Goal: Task Accomplishment & Management: Complete application form

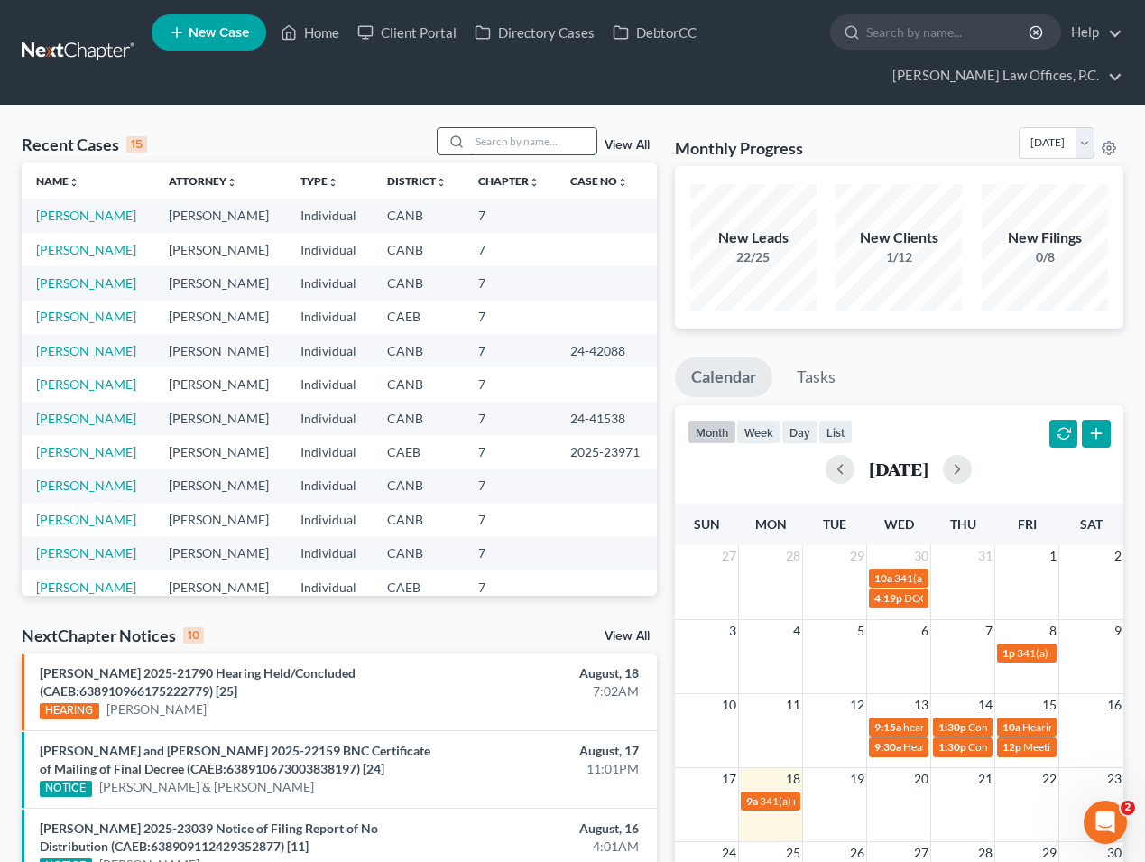
click at [505, 141] on input "search" at bounding box center [533, 141] width 126 height 26
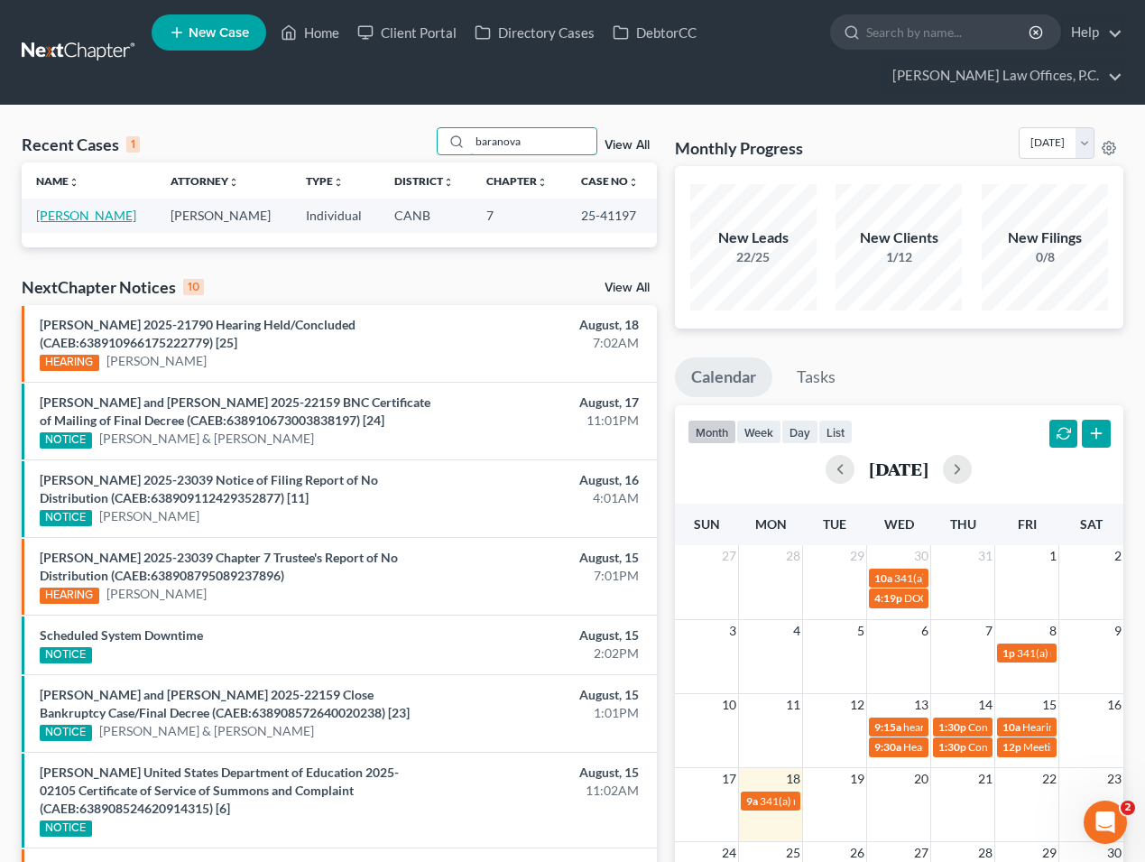
type input "baranova"
click at [114, 216] on link "[PERSON_NAME]" at bounding box center [86, 215] width 100 height 15
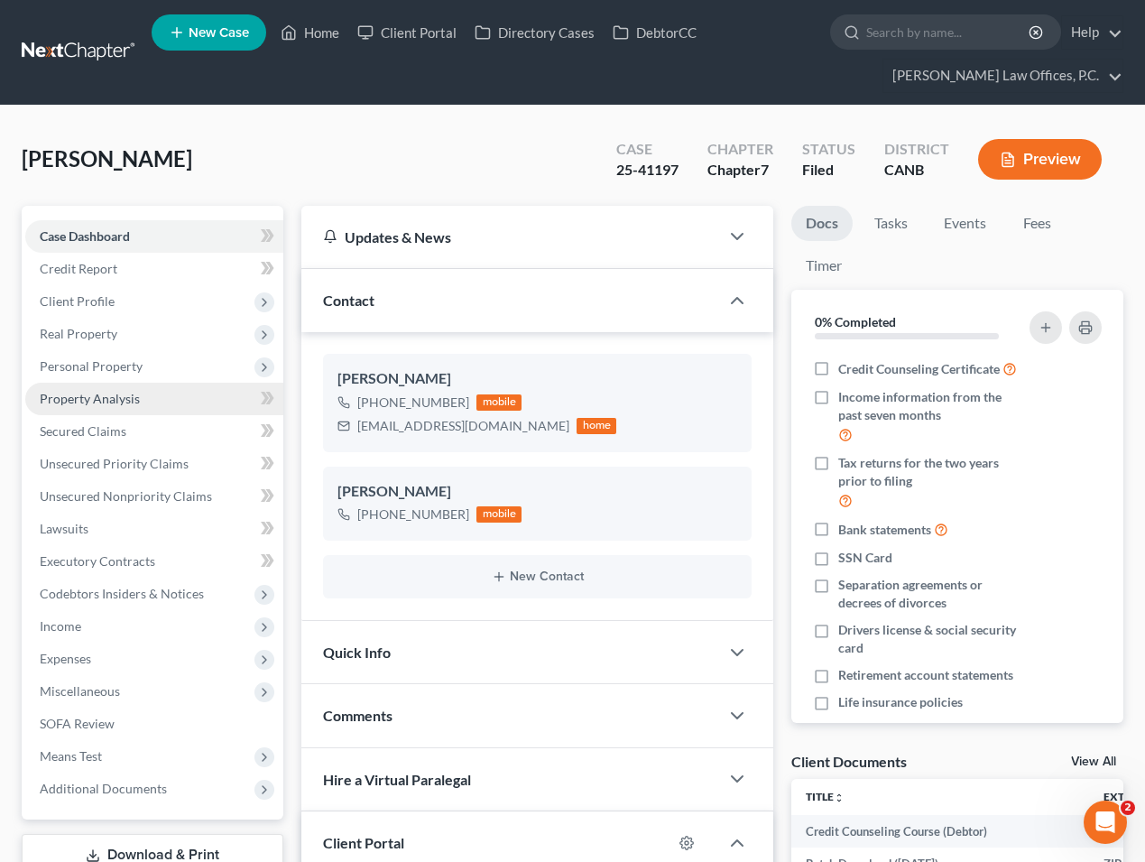
click at [149, 386] on link "Property Analysis" at bounding box center [154, 399] width 258 height 32
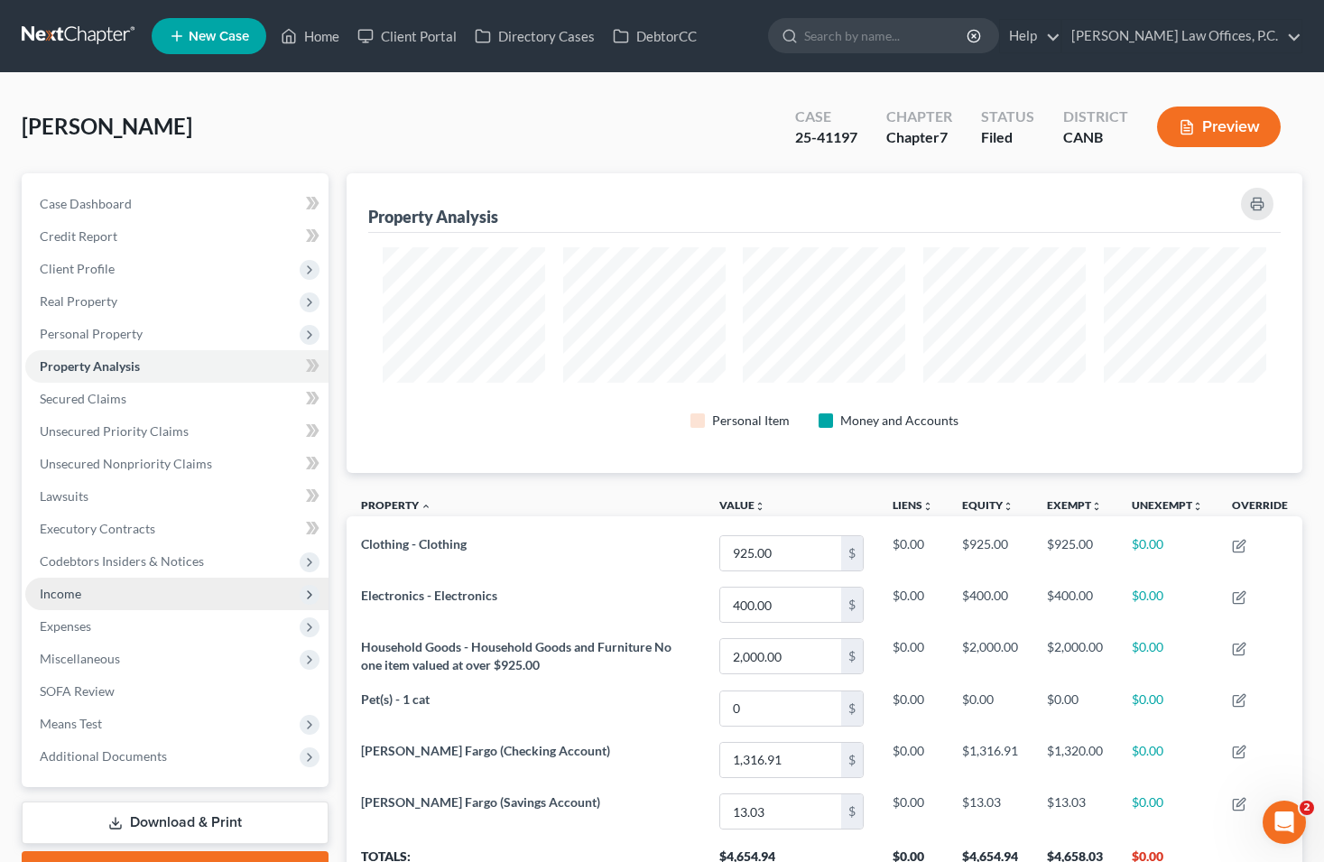
click at [122, 592] on span "Income" at bounding box center [176, 594] width 303 height 32
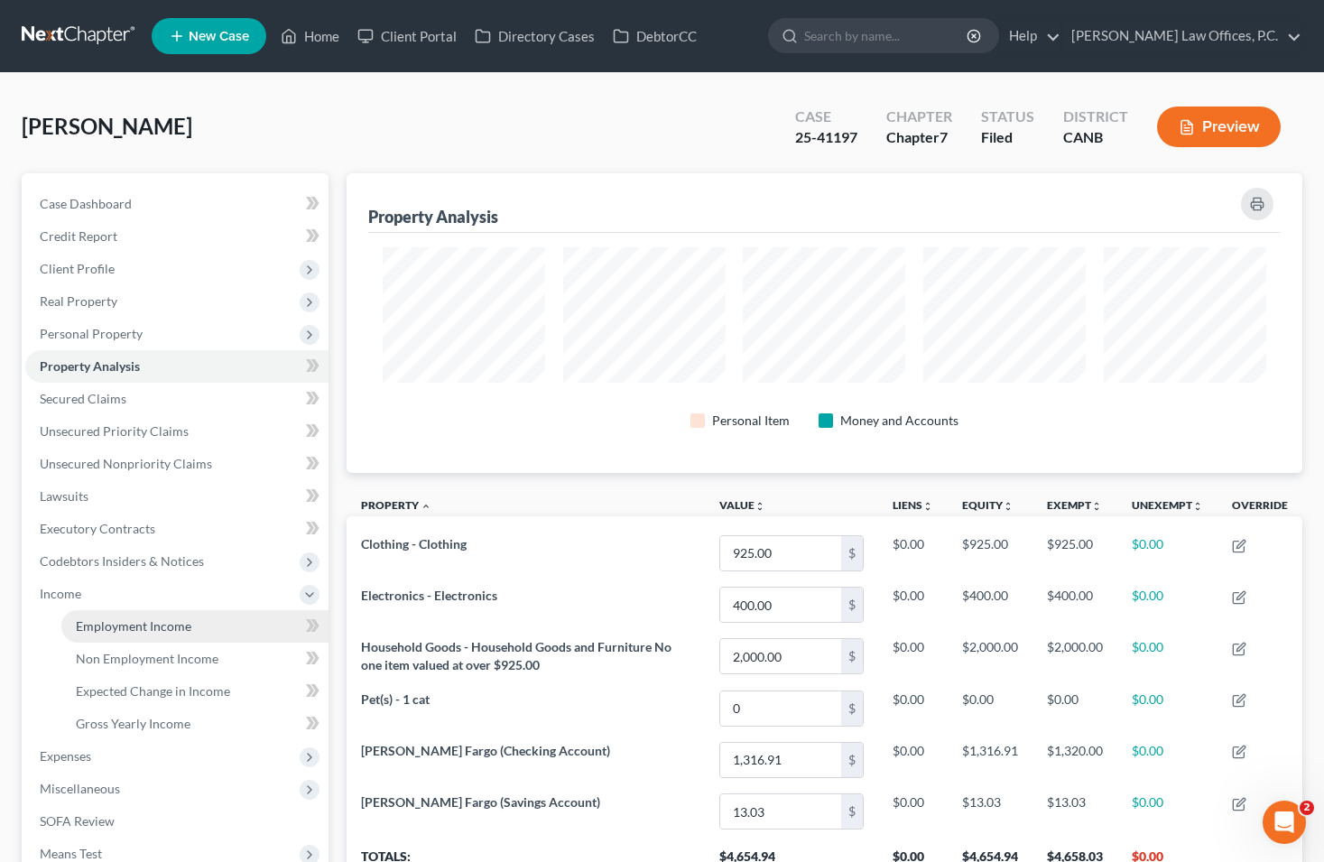
click at [143, 619] on span "Employment Income" at bounding box center [134, 625] width 116 height 15
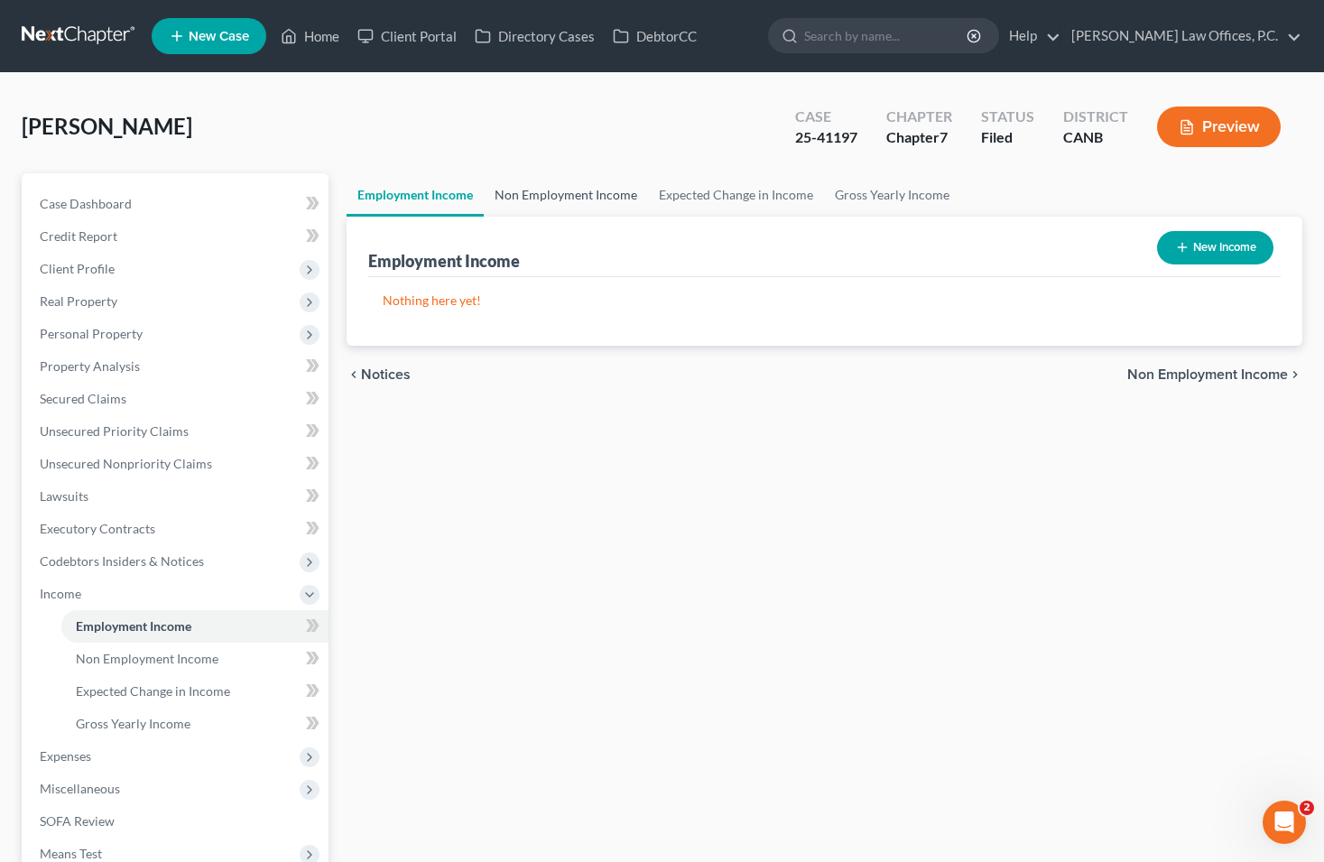
click at [542, 186] on link "Non Employment Income" at bounding box center [566, 194] width 164 height 43
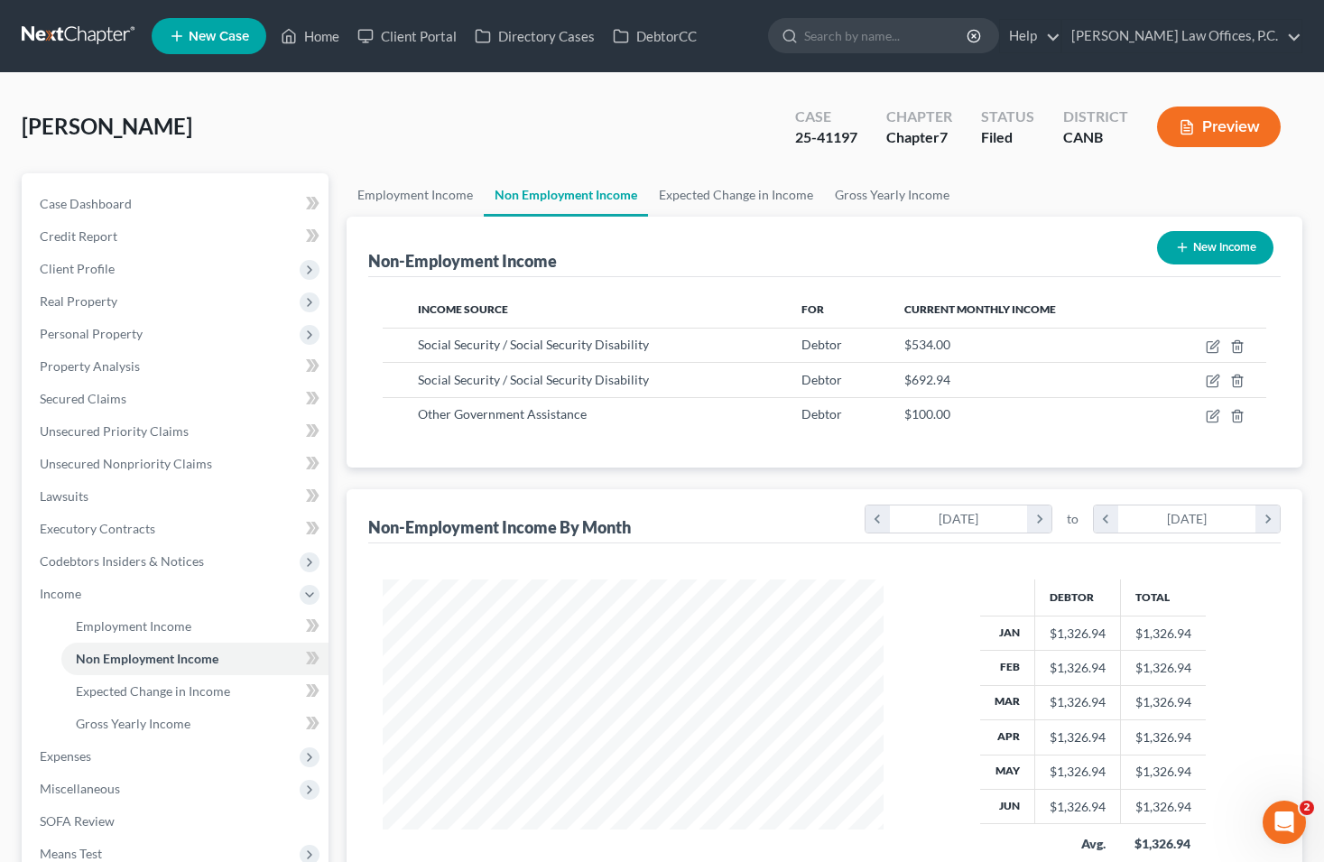
scroll to position [323, 536]
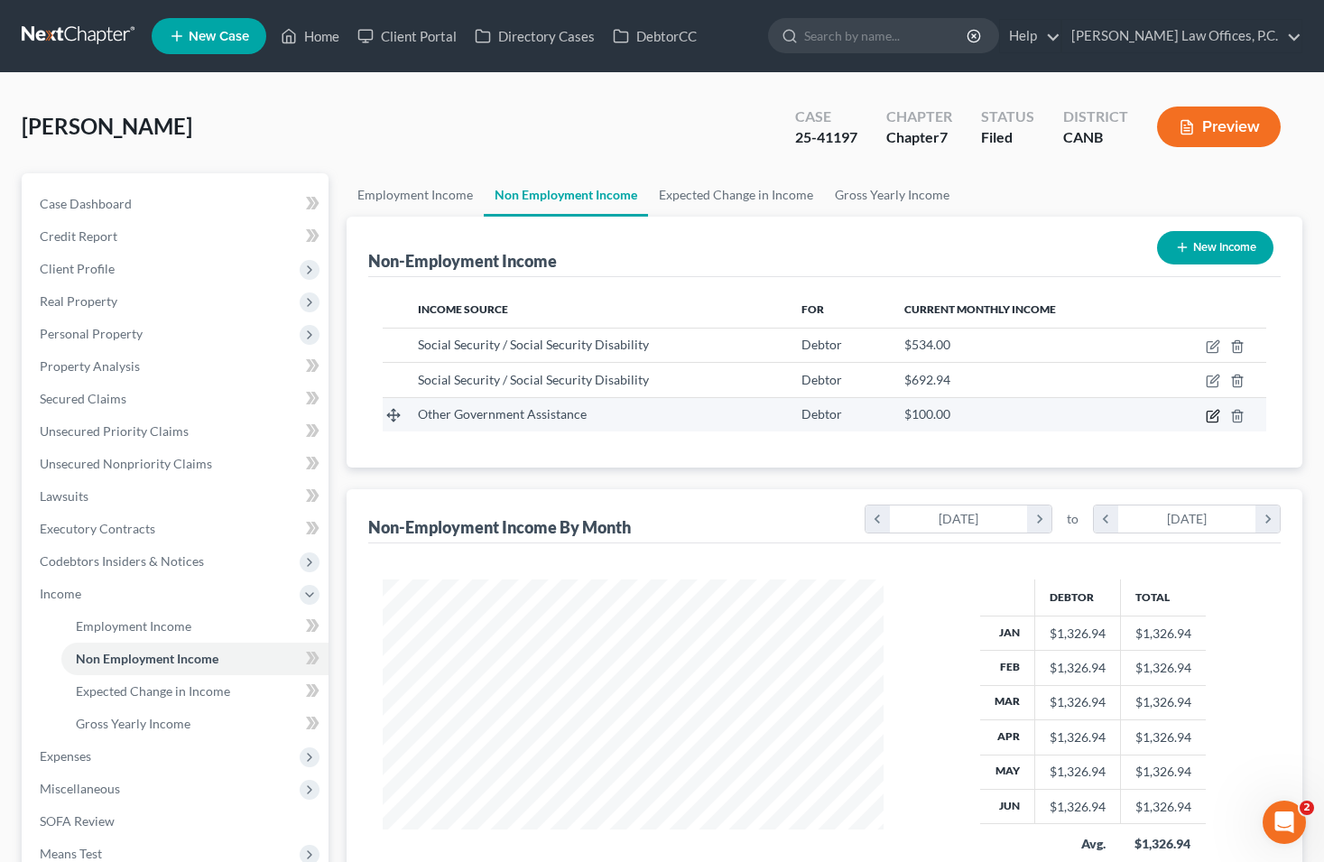
click at [1144, 414] on icon "button" at bounding box center [1213, 416] width 14 height 14
select select "5"
select select "0"
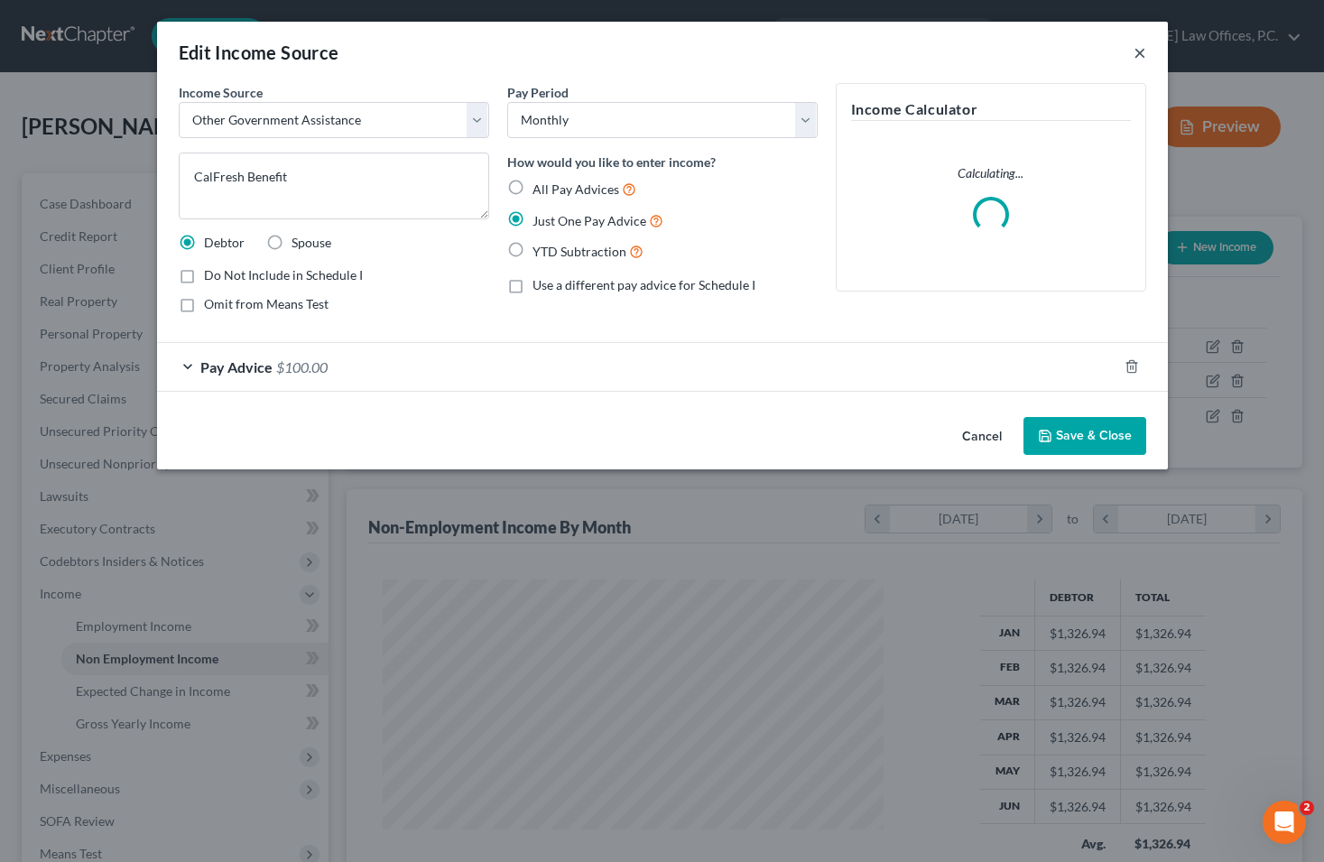
click at [1144, 53] on button "×" at bounding box center [1140, 53] width 13 height 22
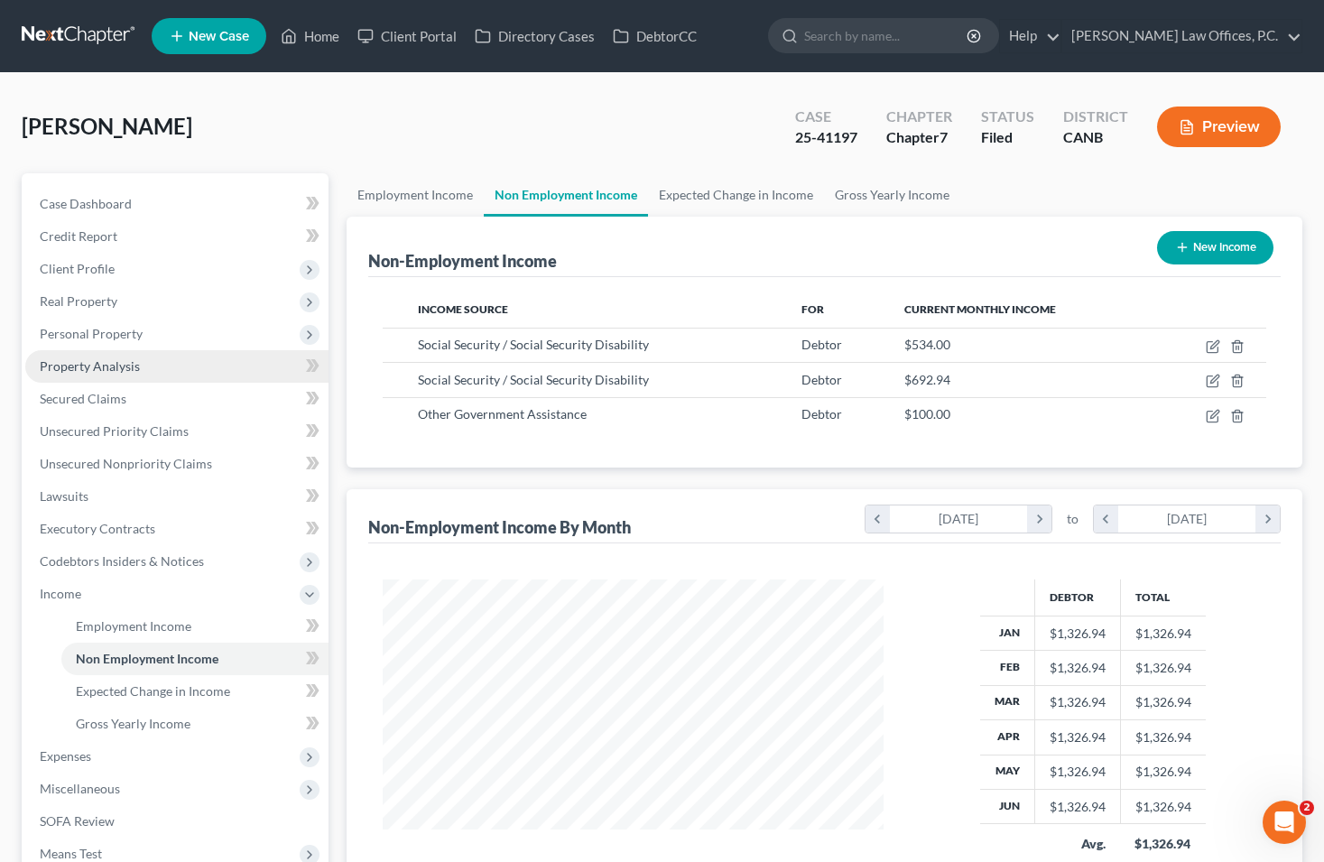
click at [188, 375] on link "Property Analysis" at bounding box center [176, 366] width 303 height 32
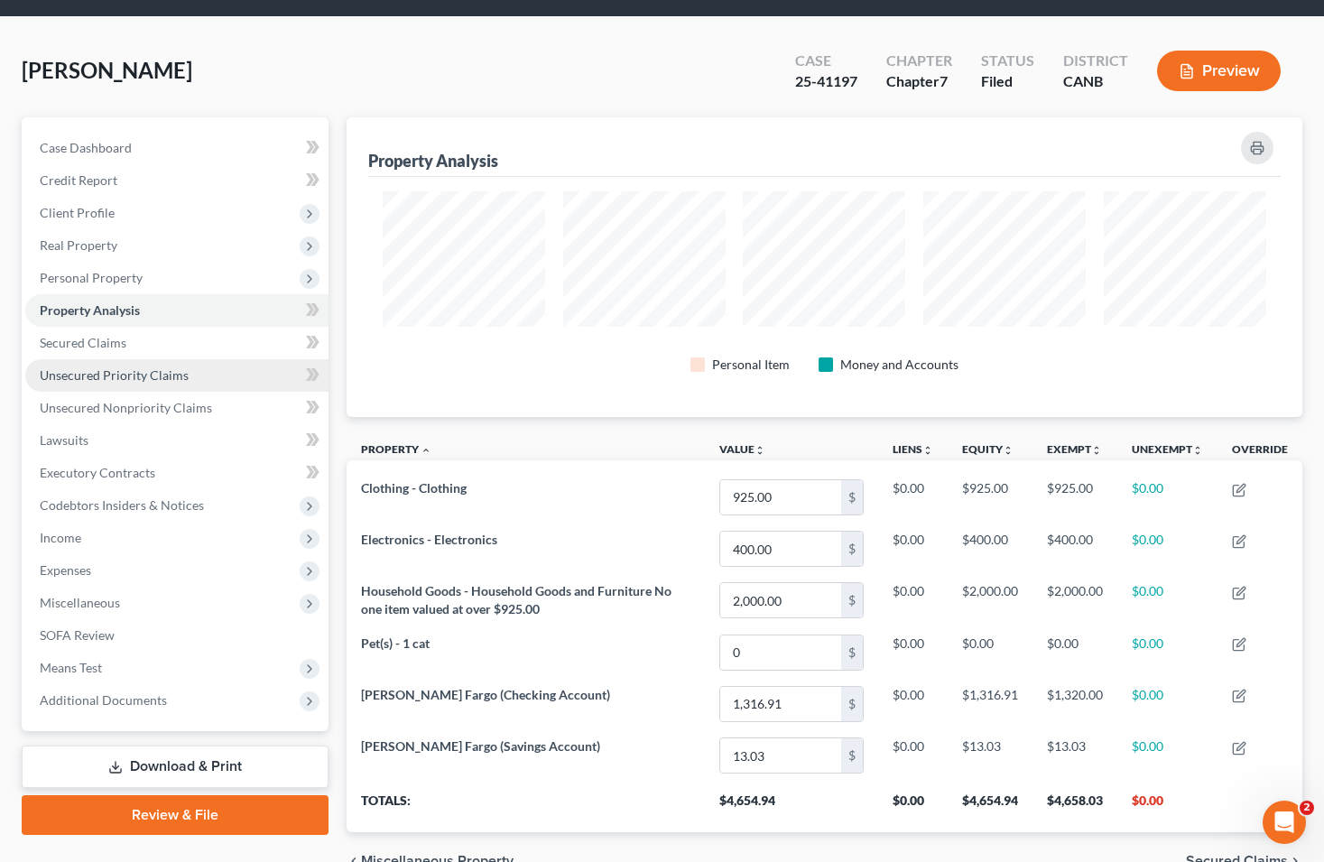
scroll to position [152, 0]
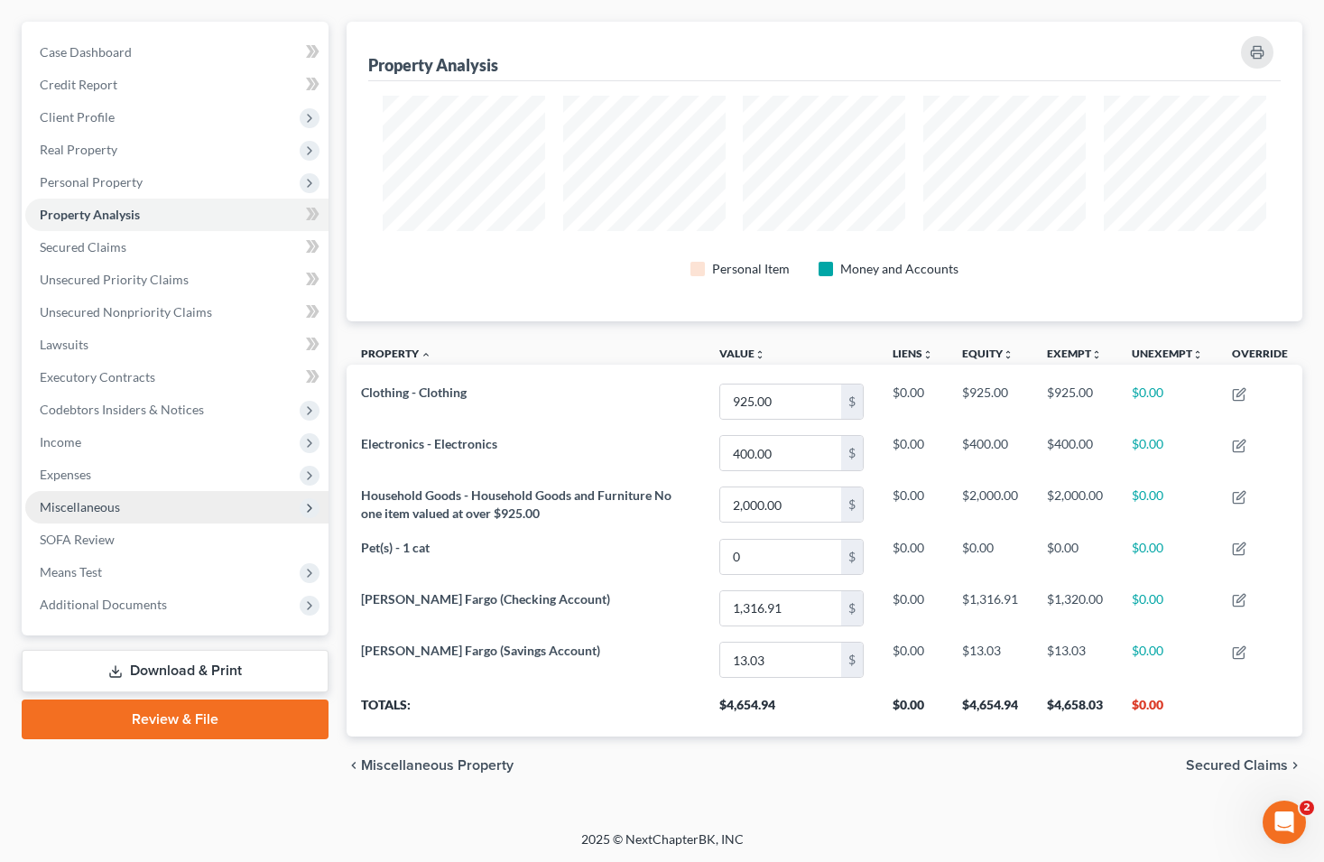
click at [208, 491] on span "Miscellaneous" at bounding box center [176, 507] width 303 height 32
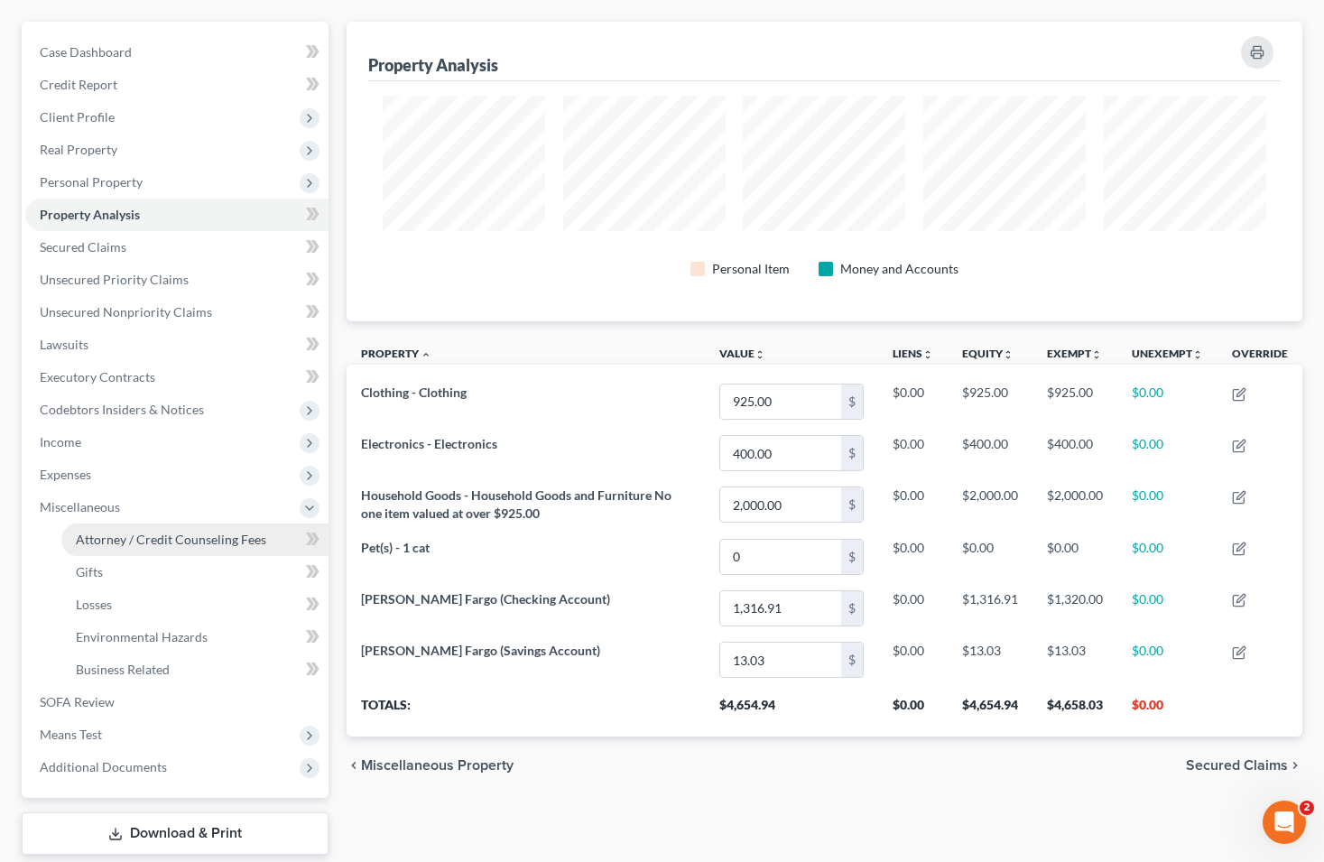
click at [210, 542] on span "Attorney / Credit Counseling Fees" at bounding box center [171, 539] width 190 height 15
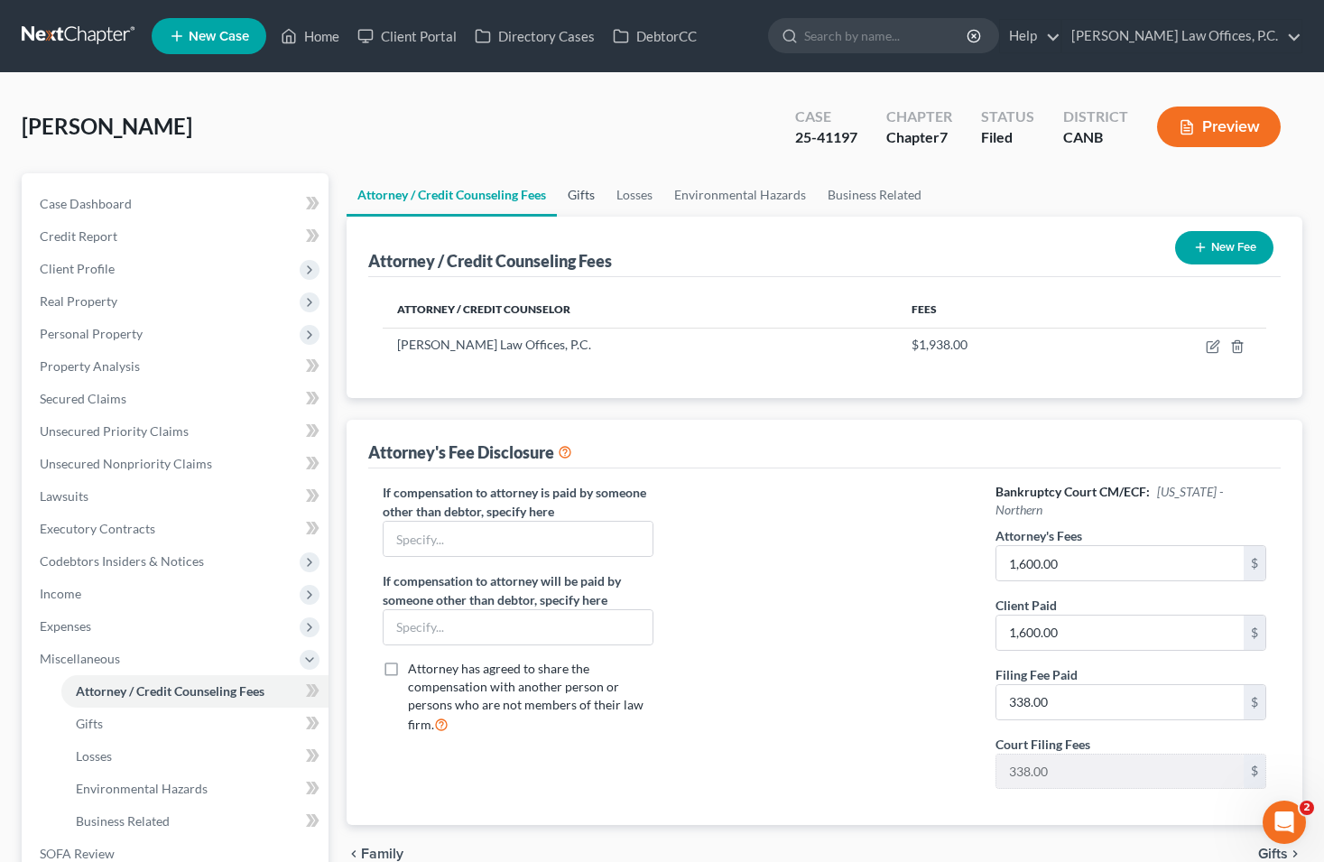
click at [606, 181] on link "Gifts" at bounding box center [581, 194] width 49 height 43
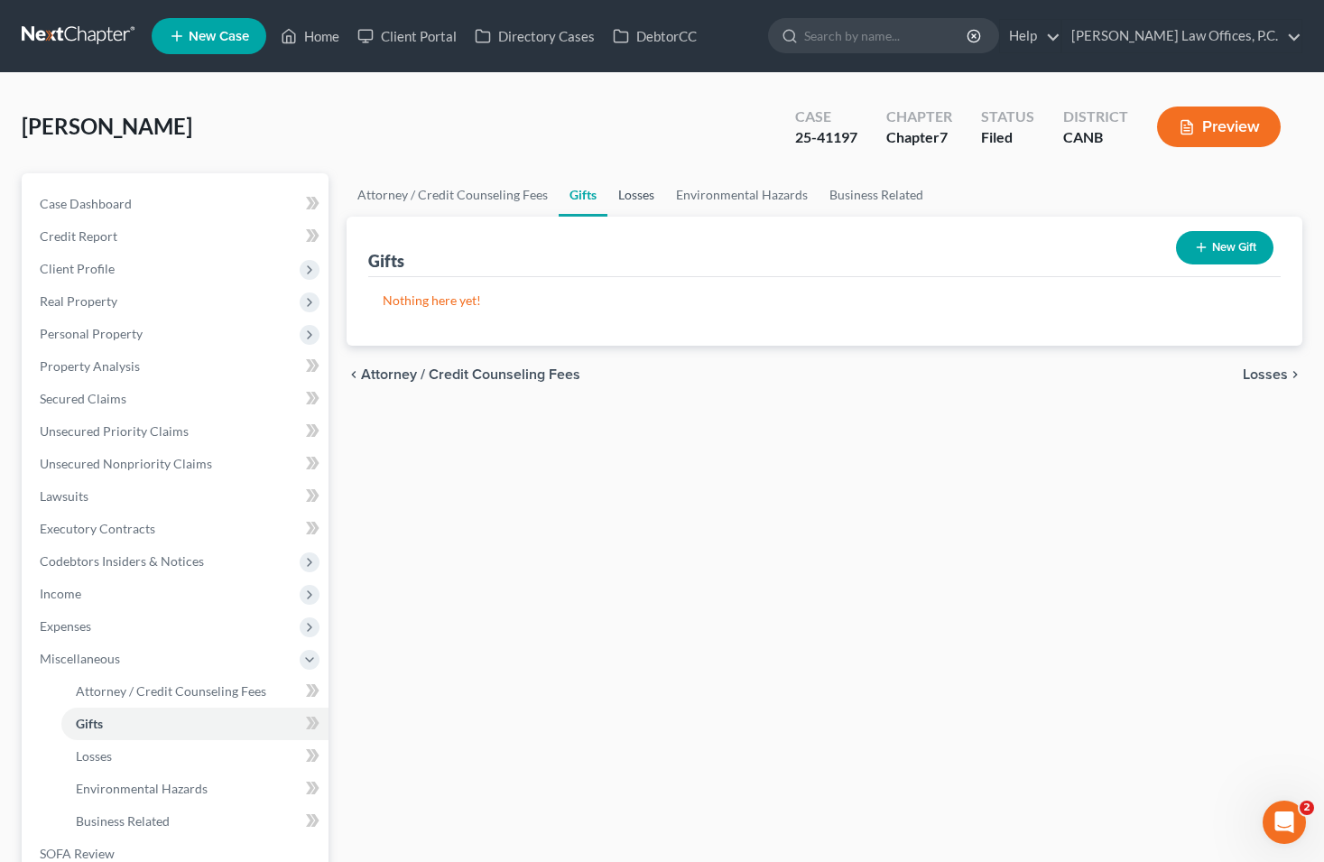
click at [661, 182] on link "Losses" at bounding box center [636, 194] width 58 height 43
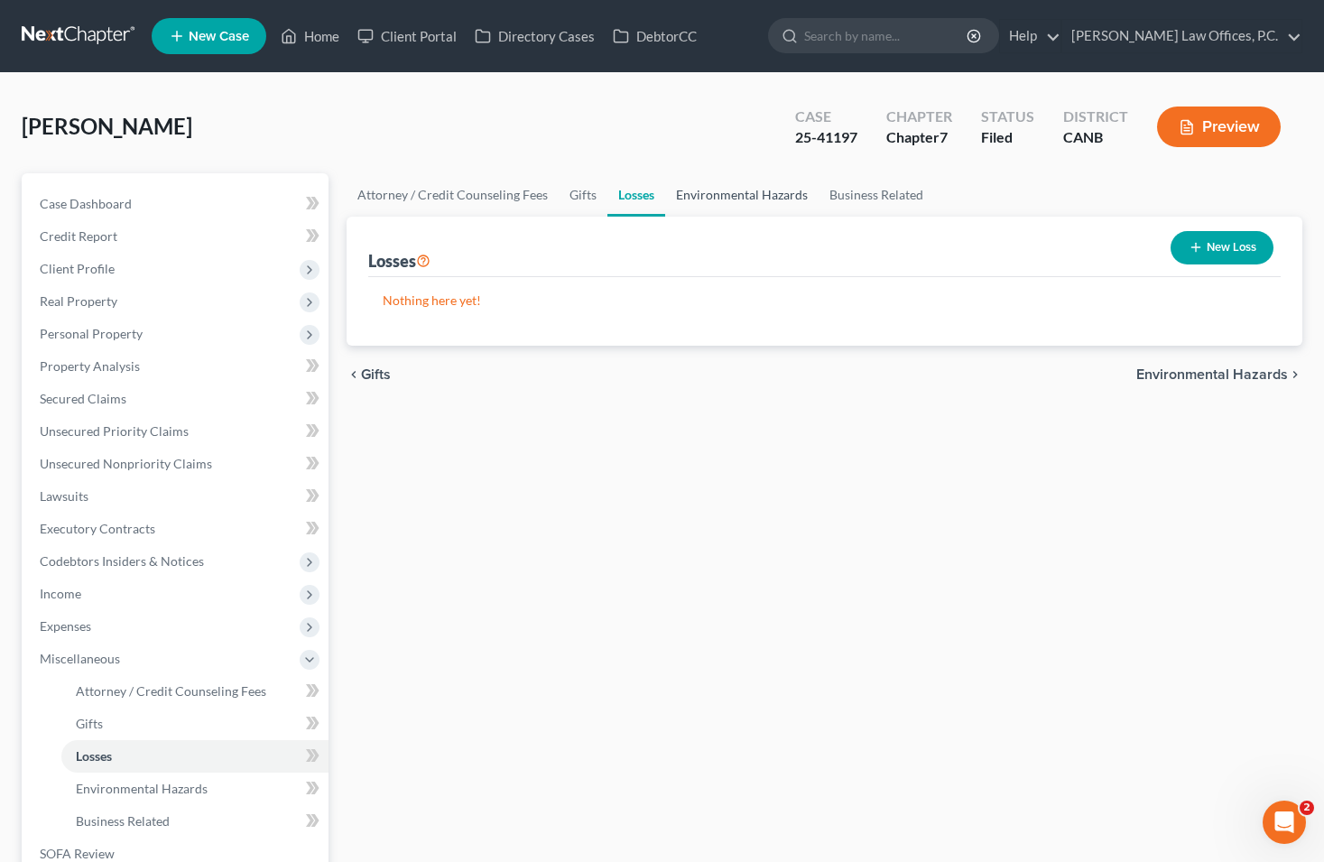
click at [691, 202] on link "Environmental Hazards" at bounding box center [741, 194] width 153 height 43
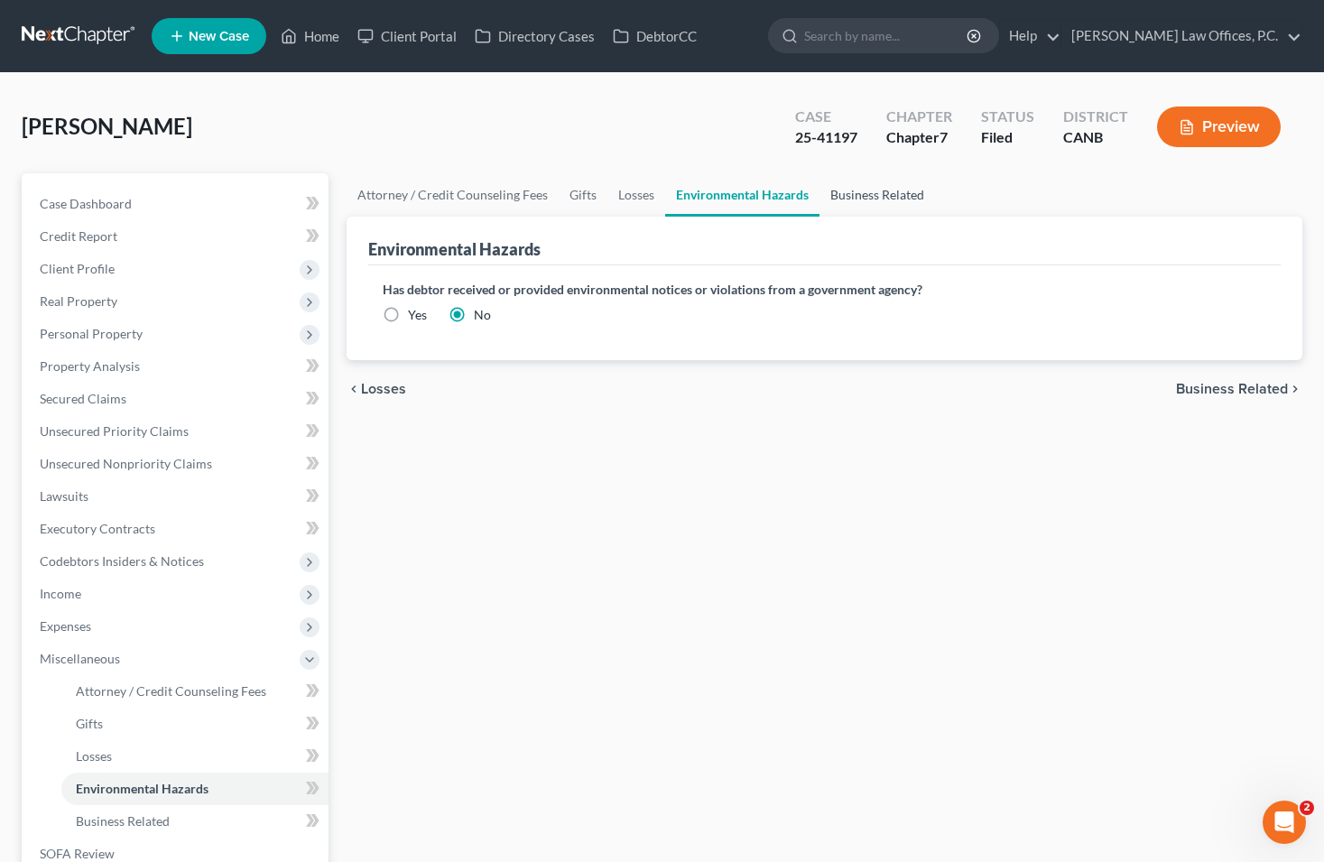
click at [833, 187] on link "Business Related" at bounding box center [877, 194] width 116 height 43
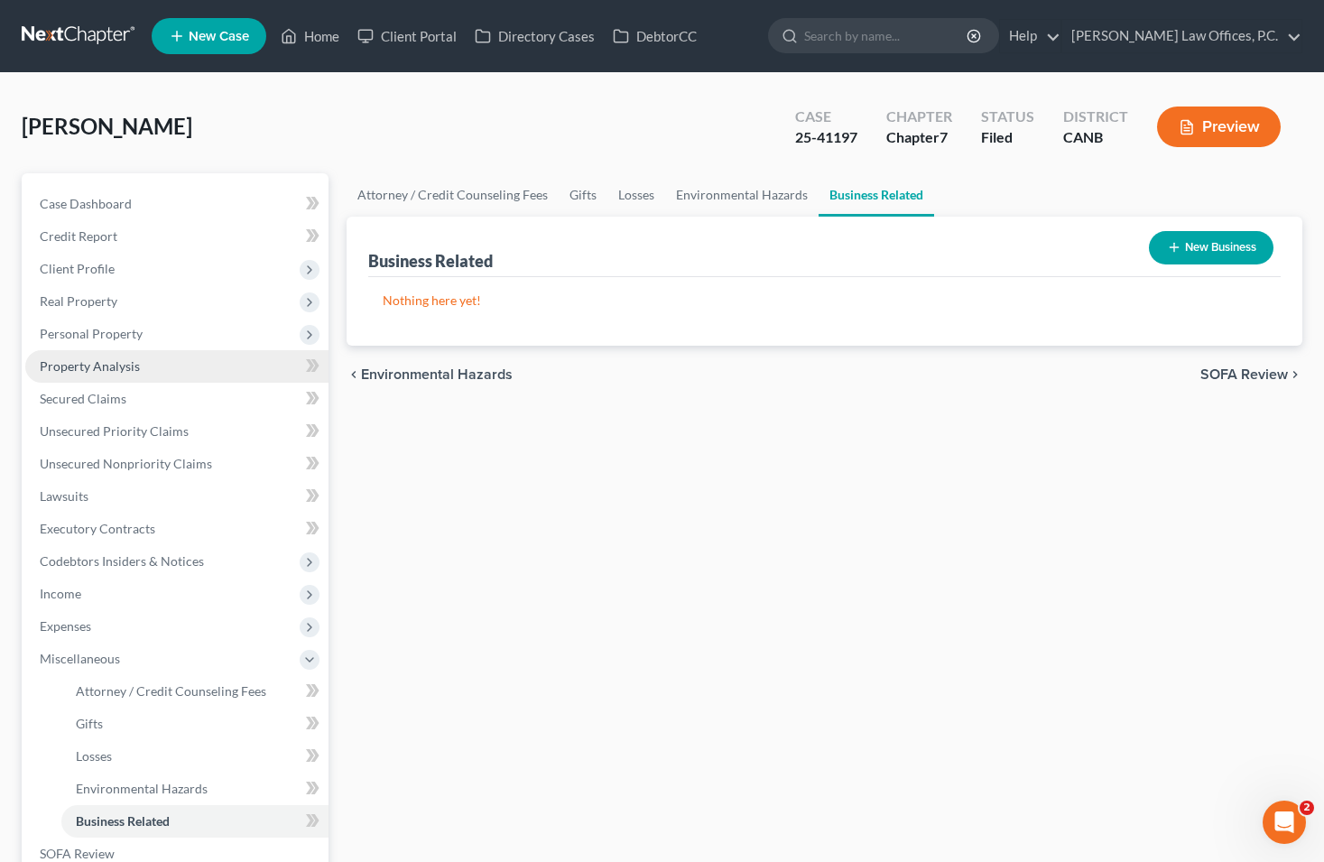
click at [154, 373] on link "Property Analysis" at bounding box center [176, 366] width 303 height 32
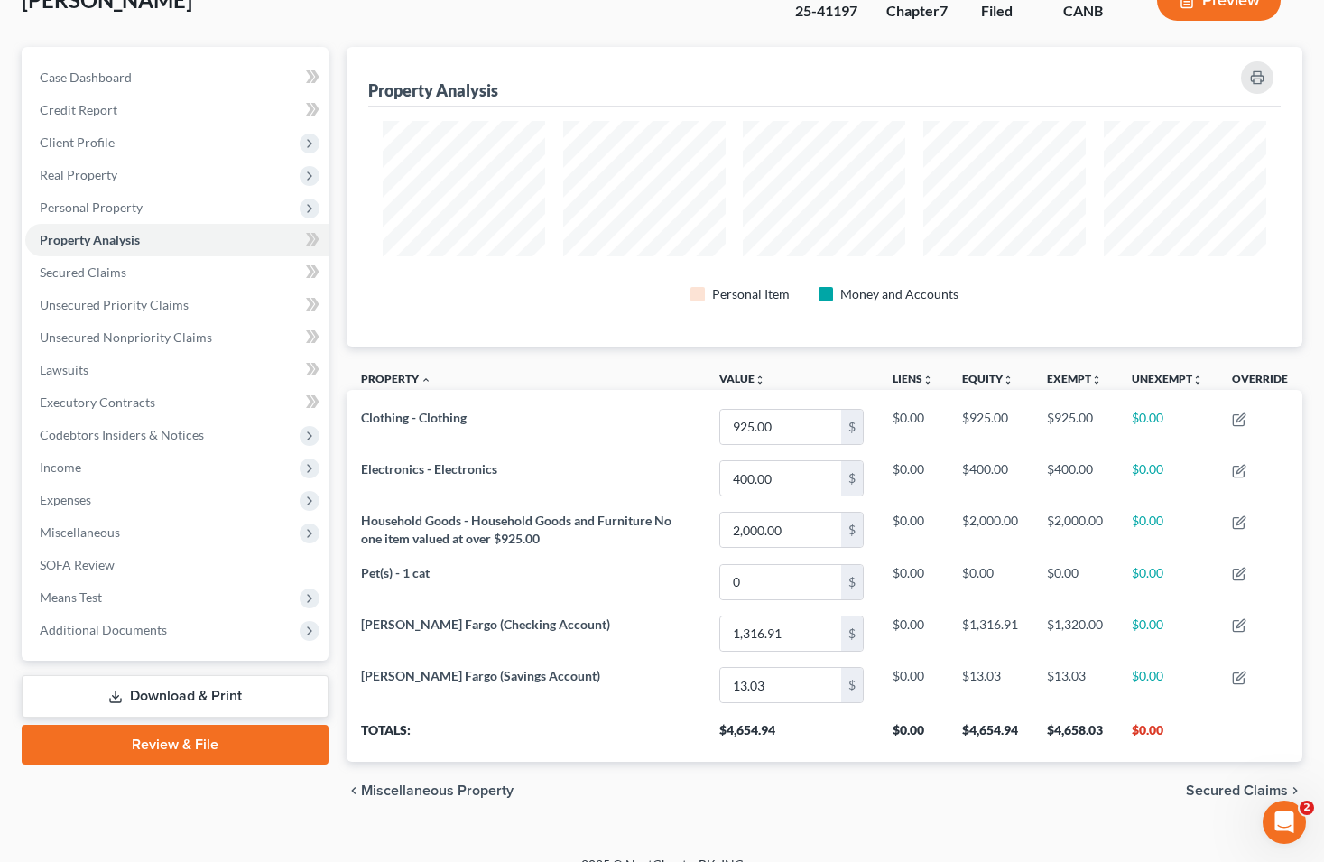
scroll to position [152, 0]
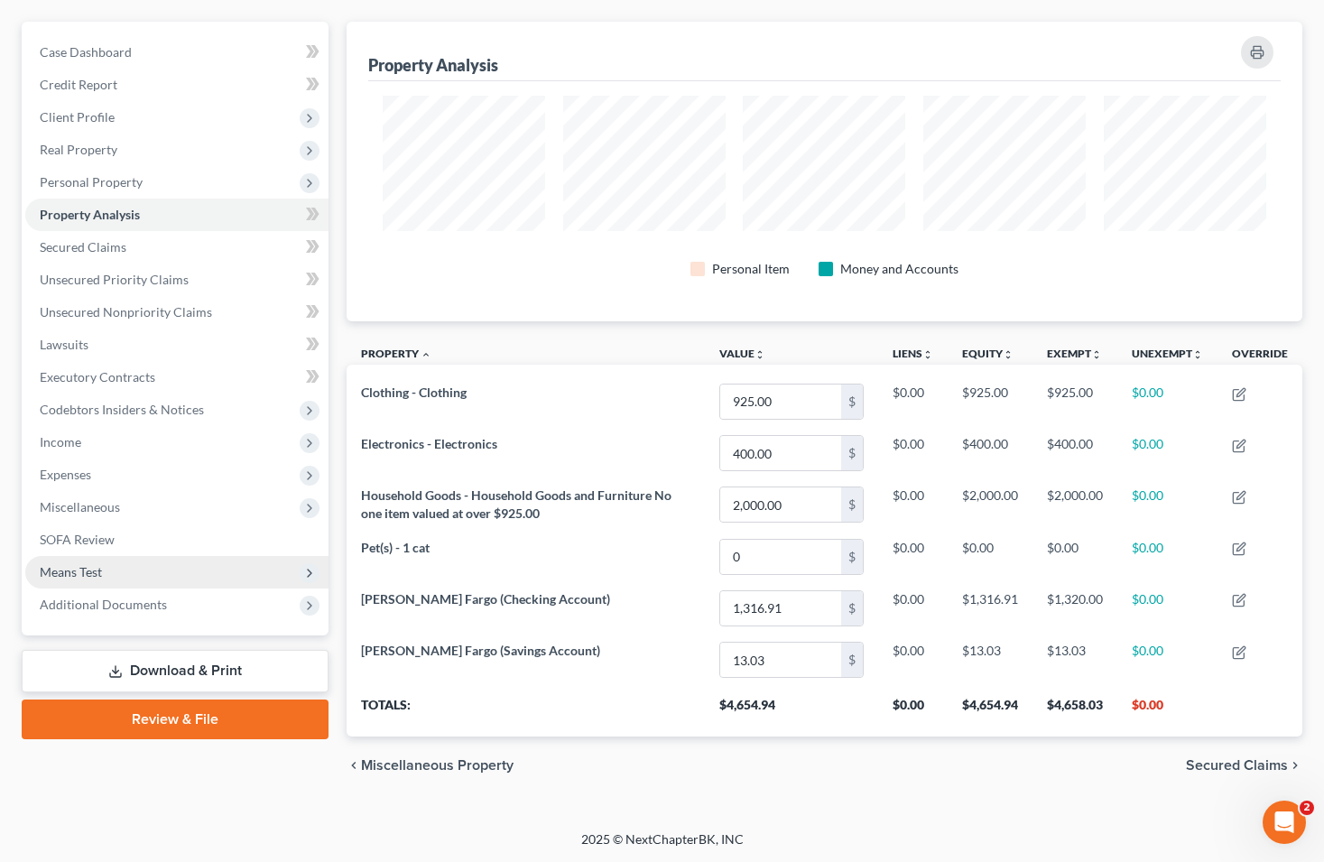
click at [140, 581] on span "Means Test" at bounding box center [176, 572] width 303 height 32
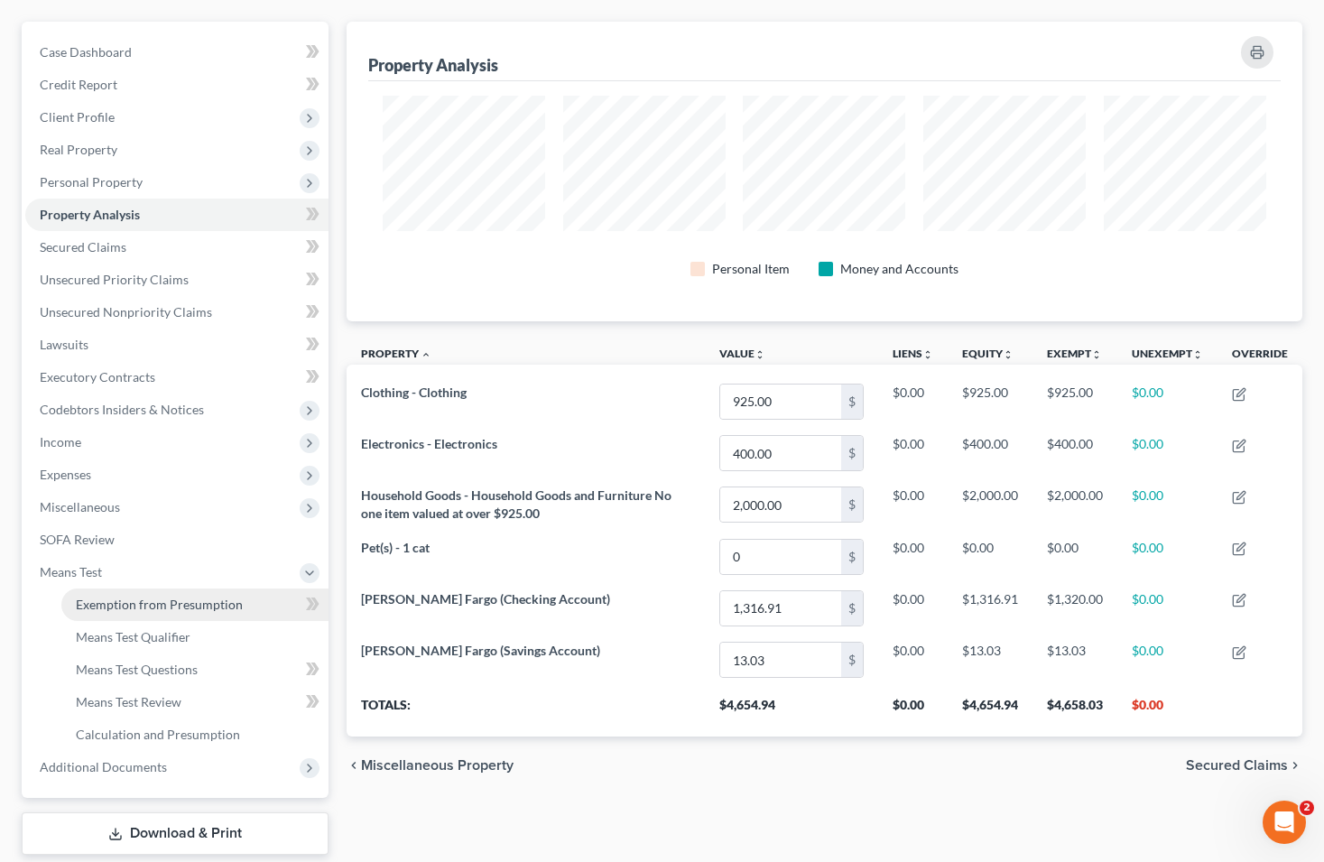
click at [156, 606] on span "Exemption from Presumption" at bounding box center [159, 604] width 167 height 15
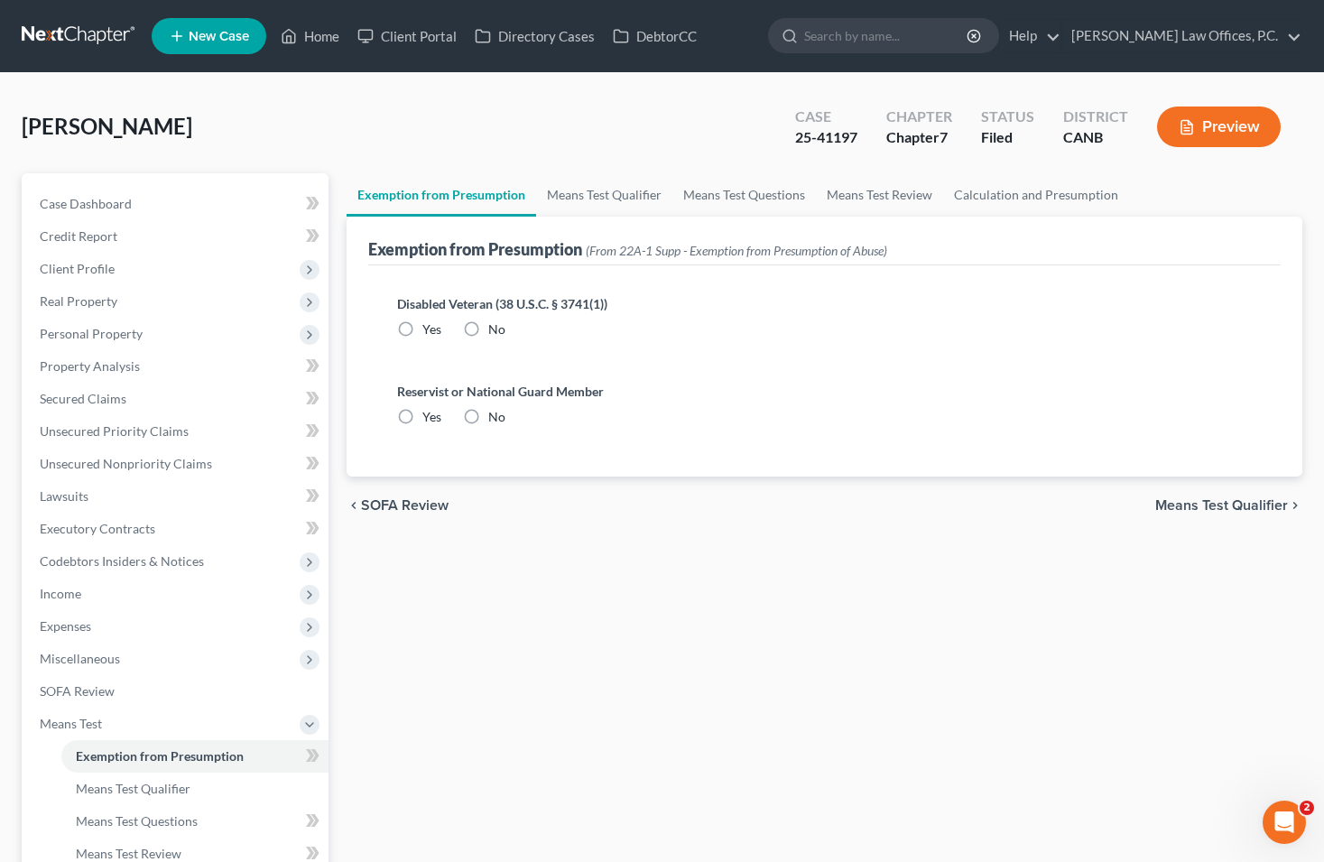
radio input "true"
click at [605, 186] on link "Means Test Qualifier" at bounding box center [604, 194] width 136 height 43
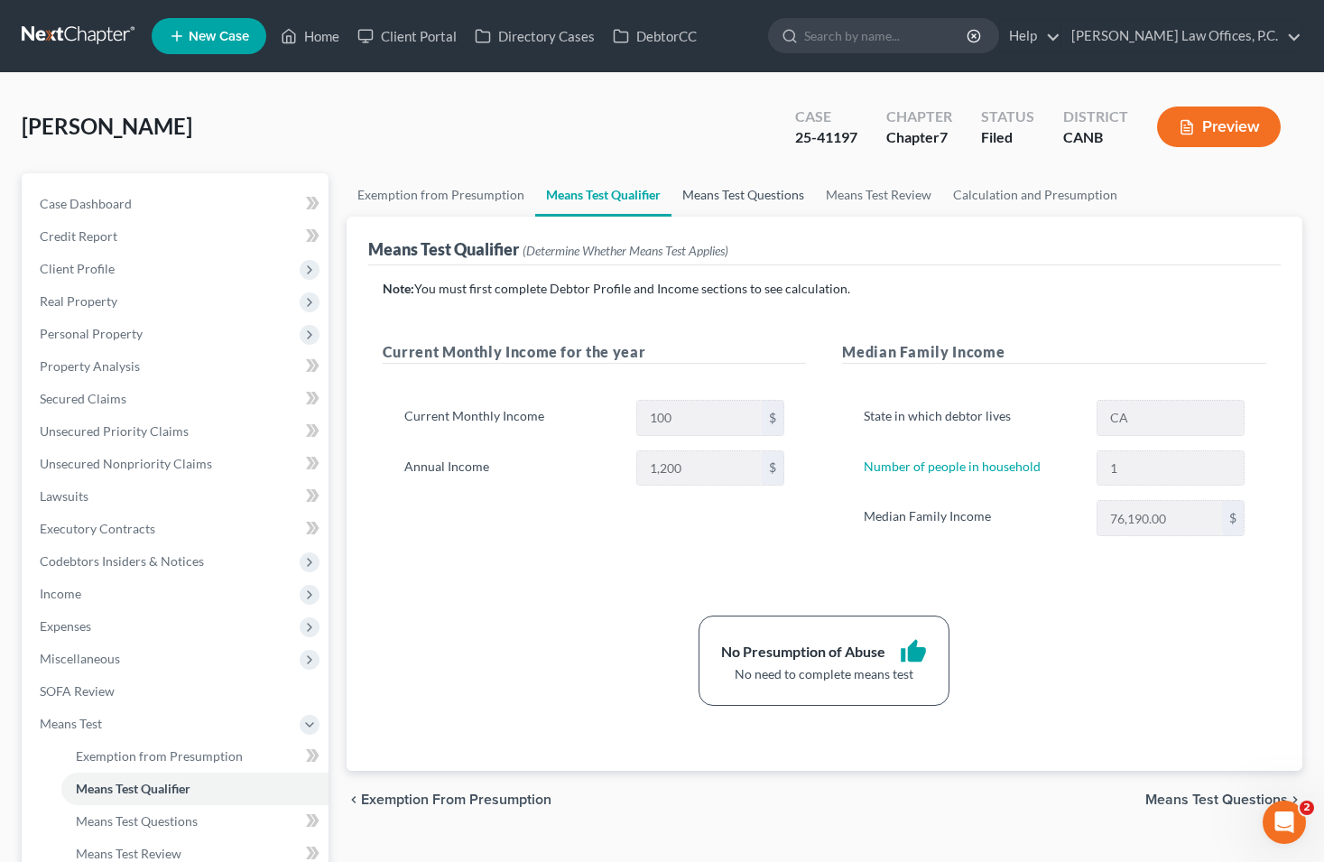
click at [767, 185] on link "Means Test Questions" at bounding box center [742, 194] width 143 height 43
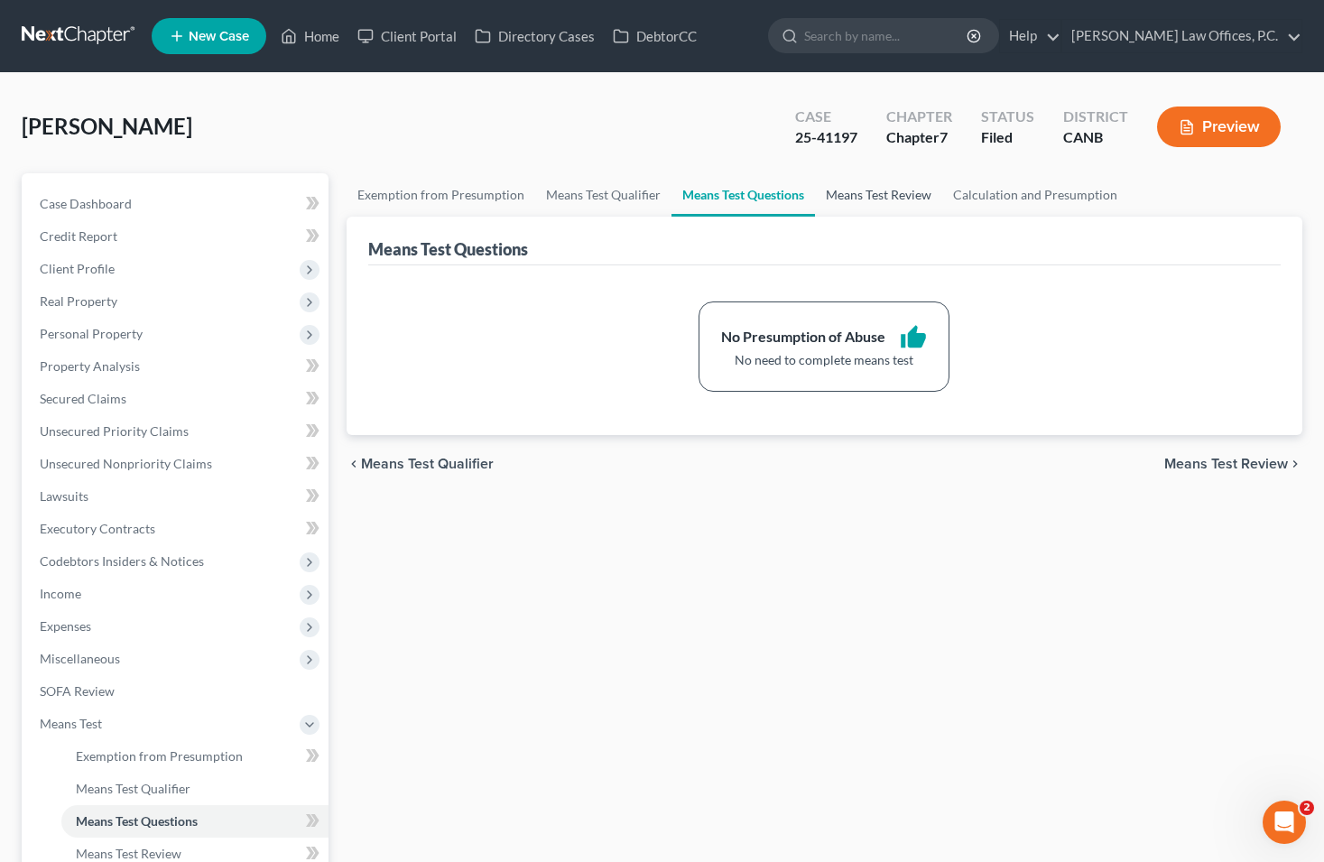
click at [845, 206] on link "Means Test Review" at bounding box center [878, 194] width 127 height 43
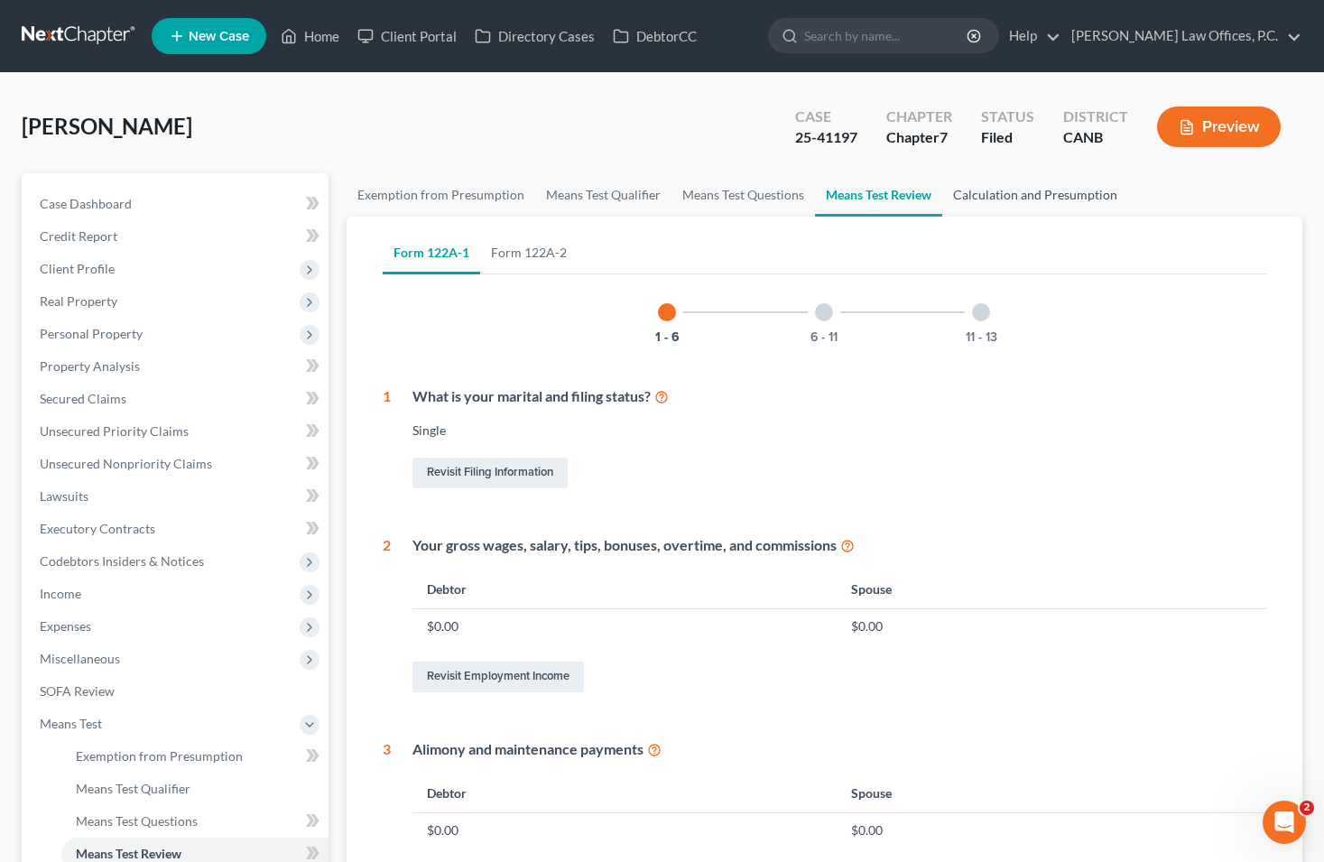
click at [996, 190] on link "Calculation and Presumption" at bounding box center [1035, 194] width 186 height 43
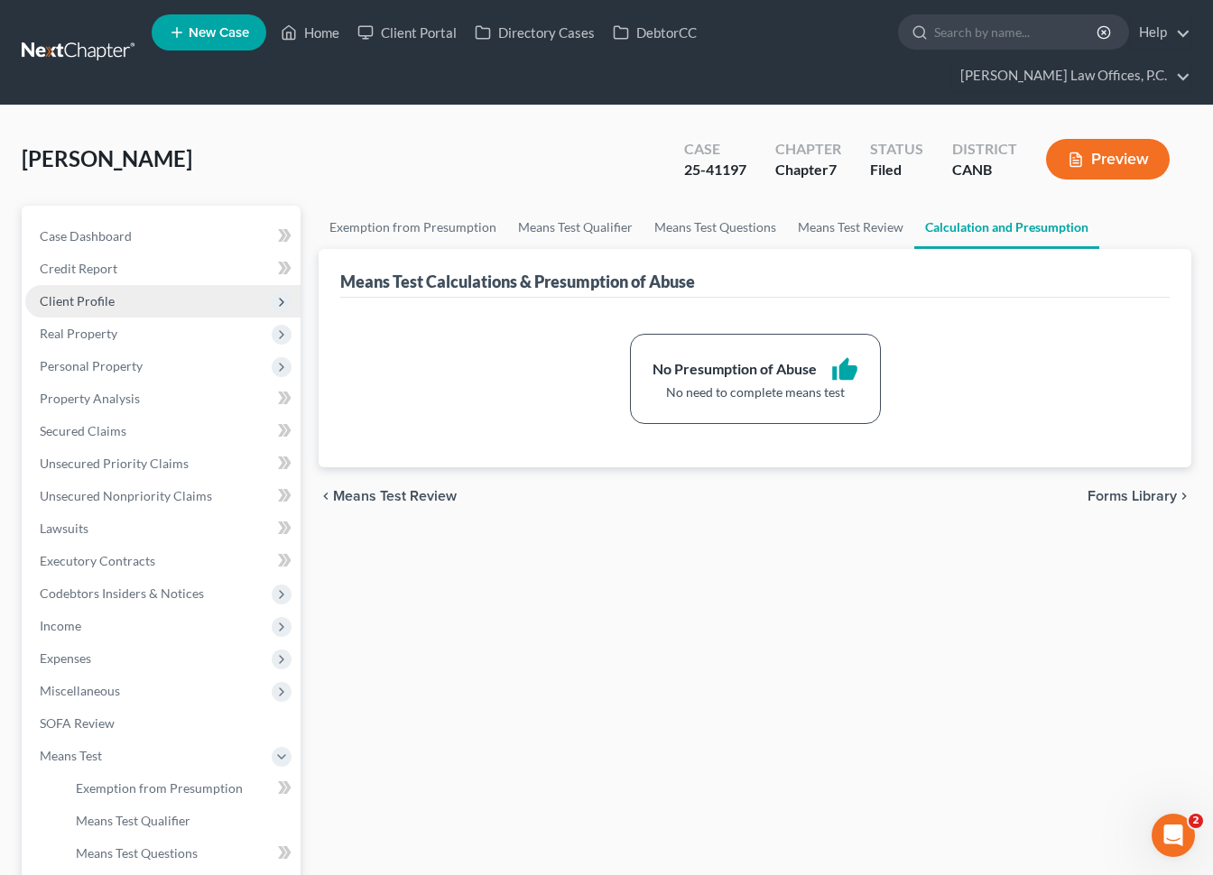
click at [185, 285] on span "Client Profile" at bounding box center [162, 301] width 275 height 32
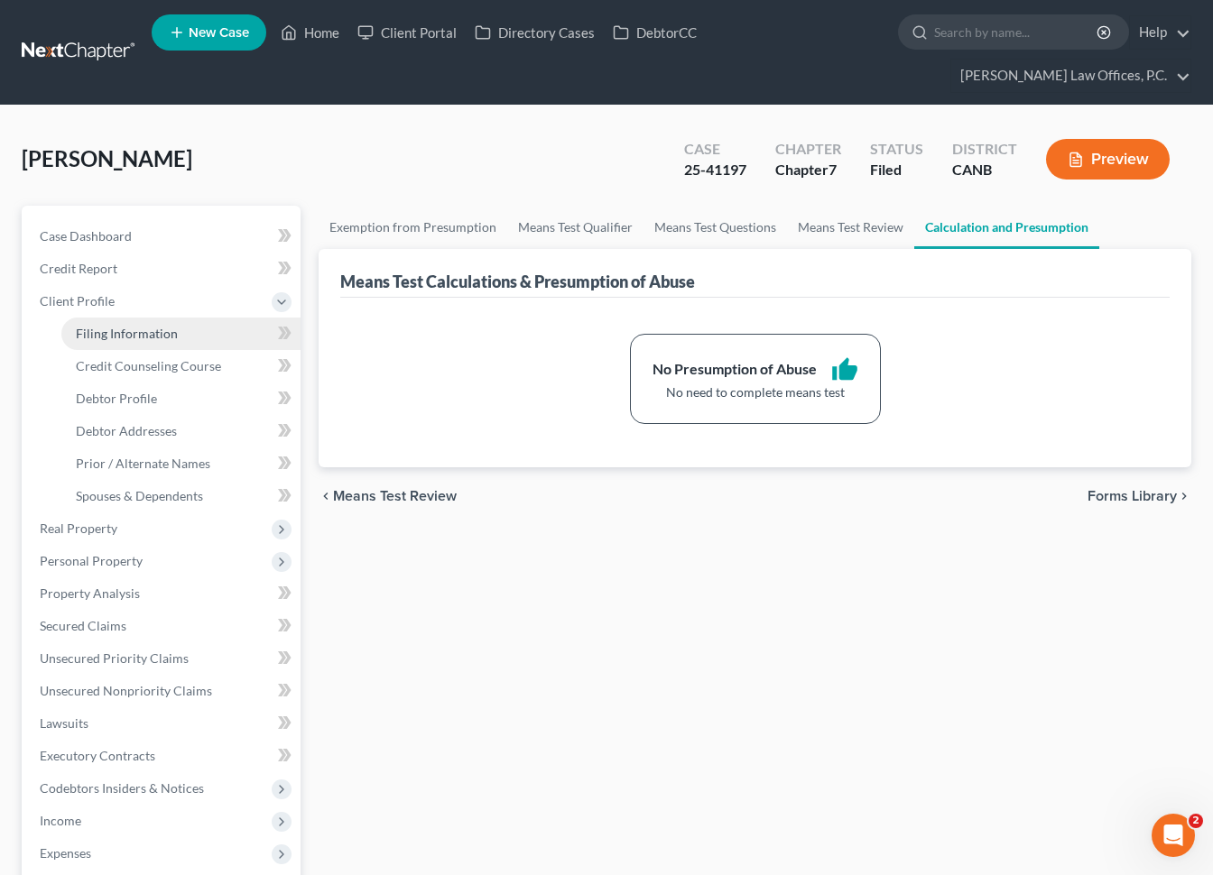
click at [171, 318] on link "Filing Information" at bounding box center [180, 334] width 239 height 32
select select "1"
select select "0"
select select "4"
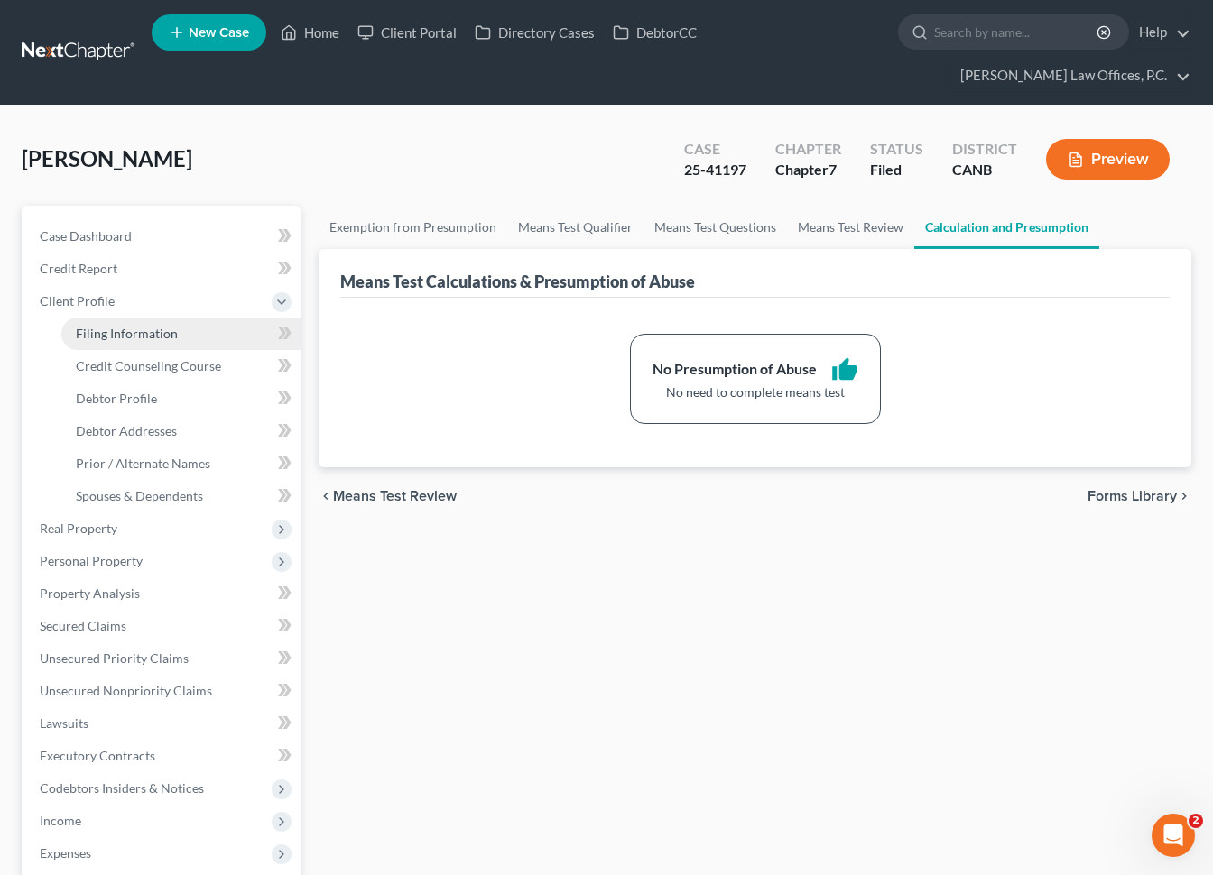
select select "0"
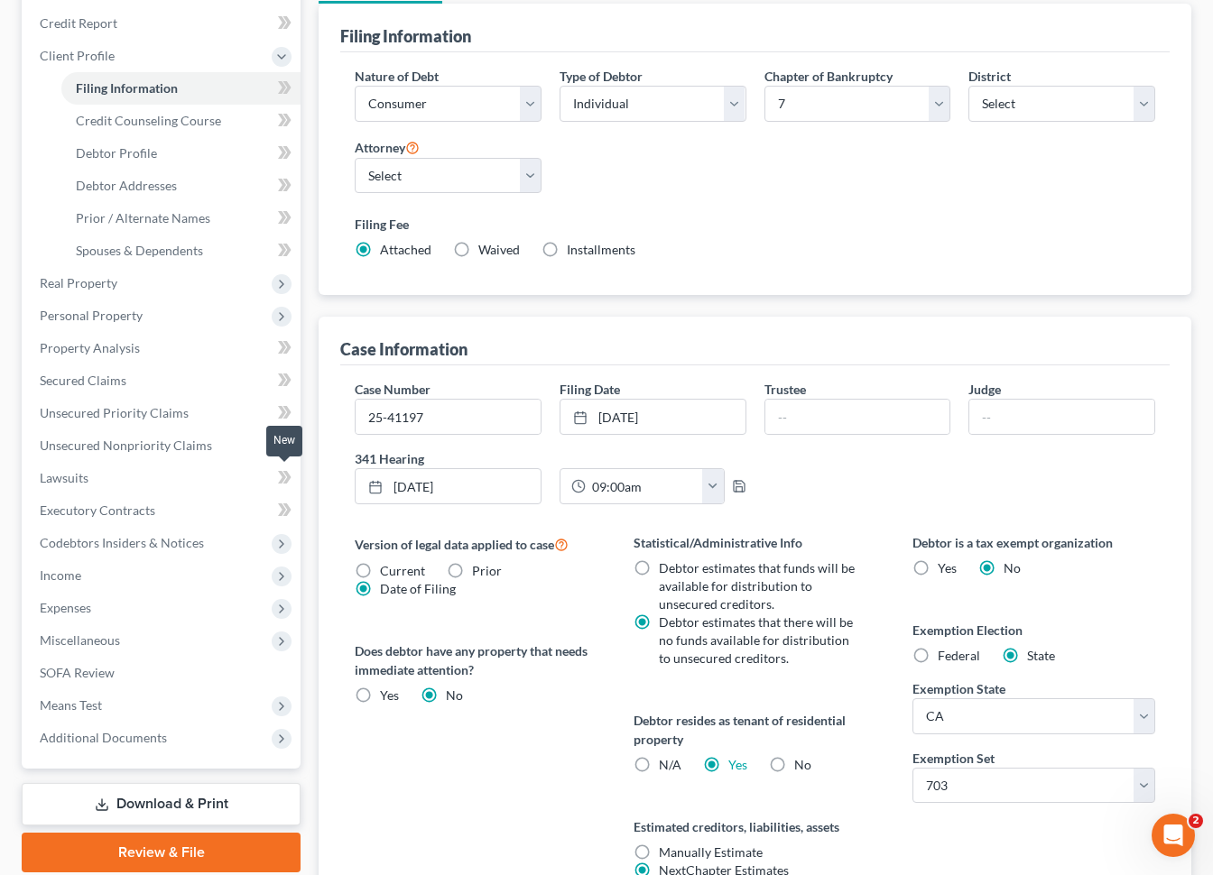
scroll to position [282, 0]
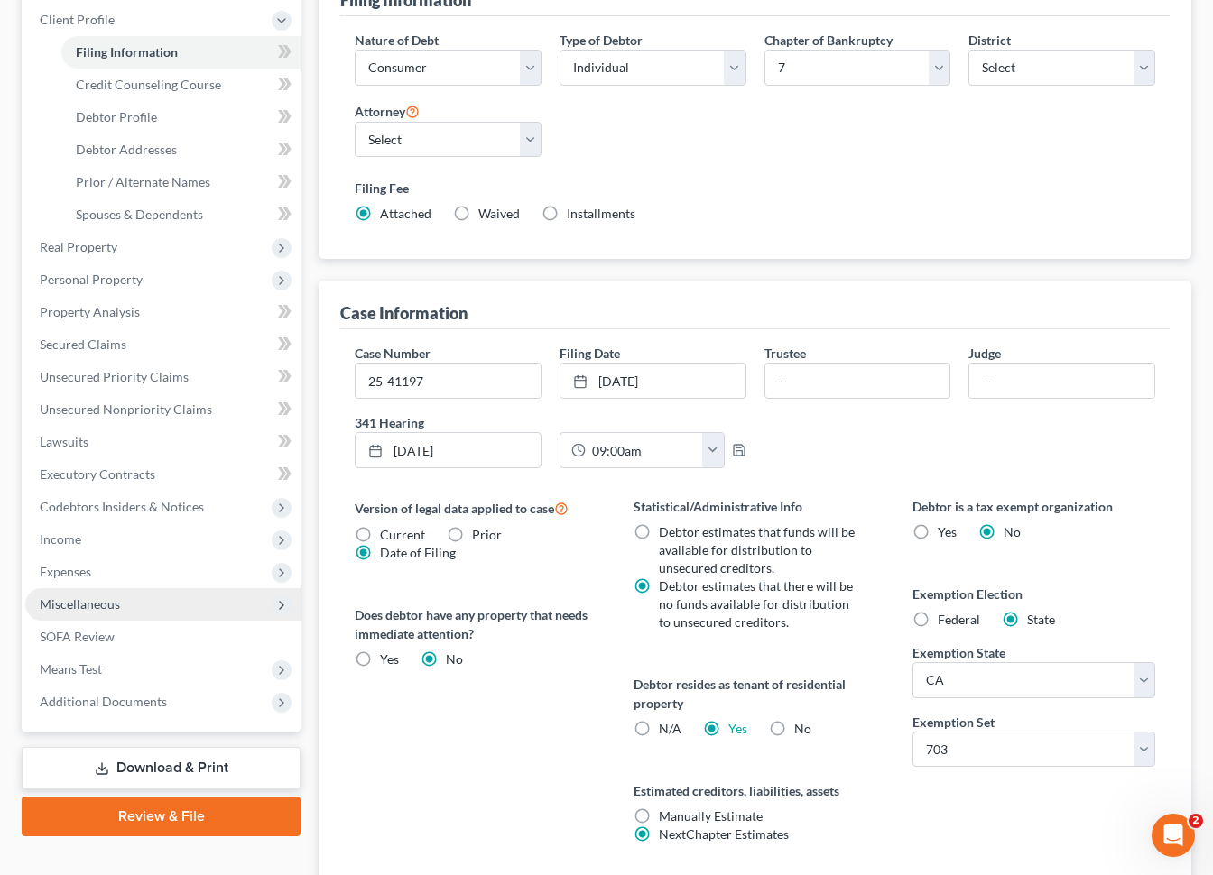
click at [184, 588] on span "Miscellaneous" at bounding box center [162, 604] width 275 height 32
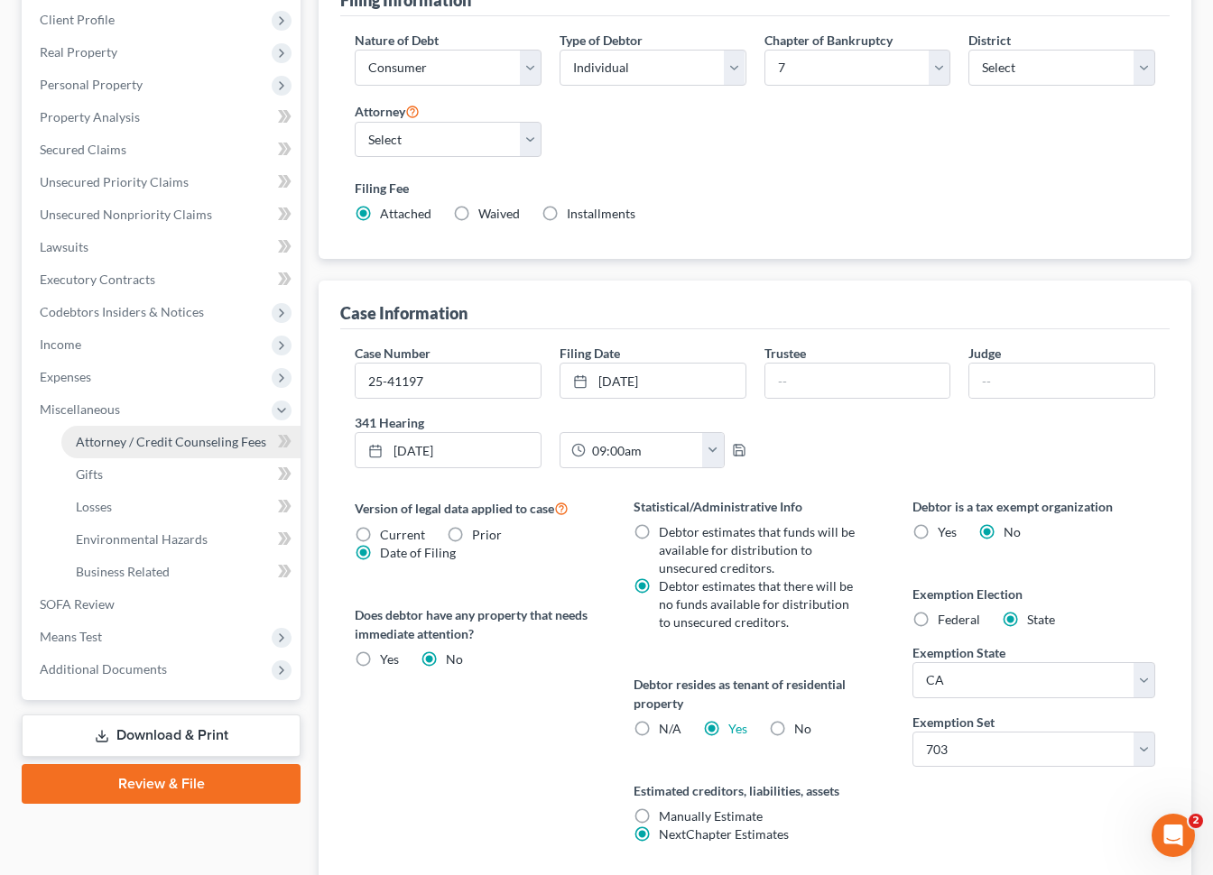
click at [221, 434] on span "Attorney / Credit Counseling Fees" at bounding box center [171, 441] width 190 height 15
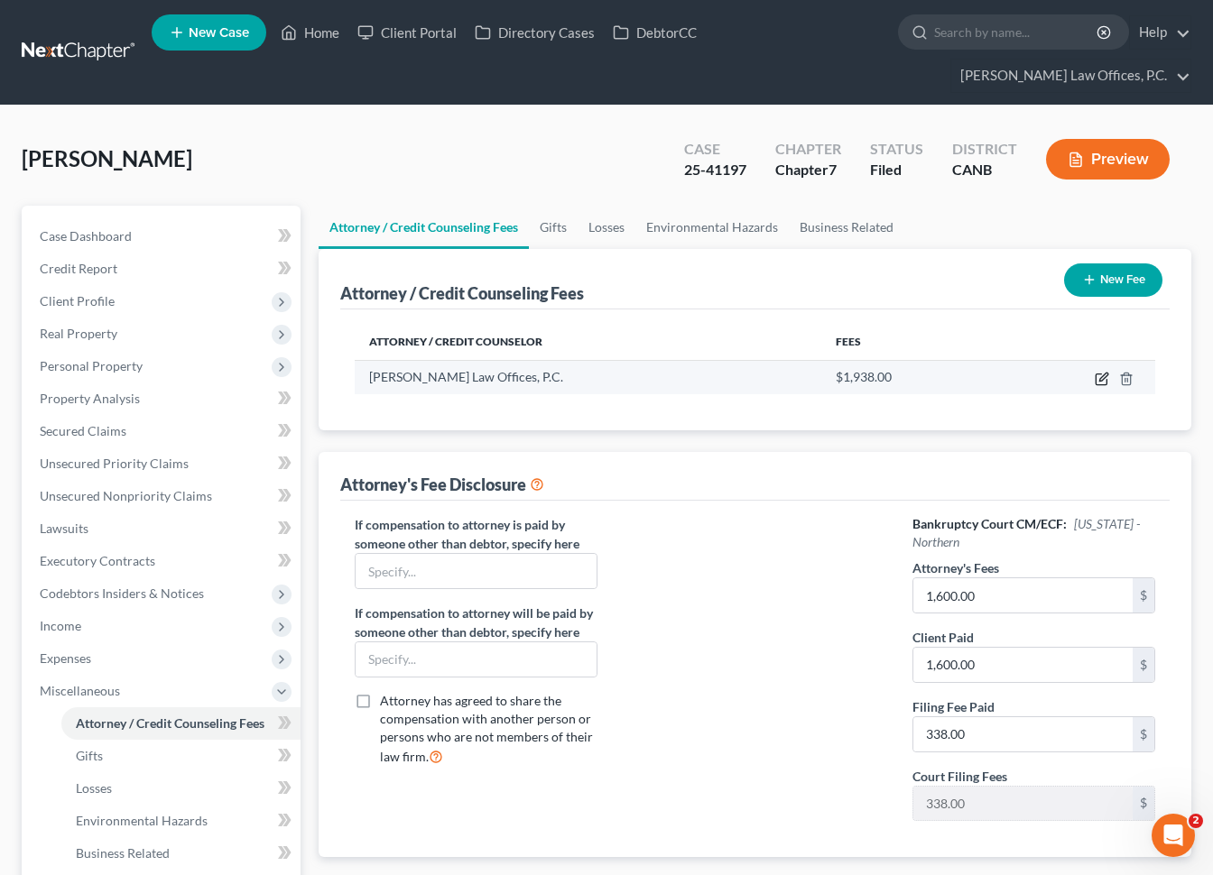
click at [1103, 373] on icon "button" at bounding box center [1103, 377] width 8 height 8
select select "4"
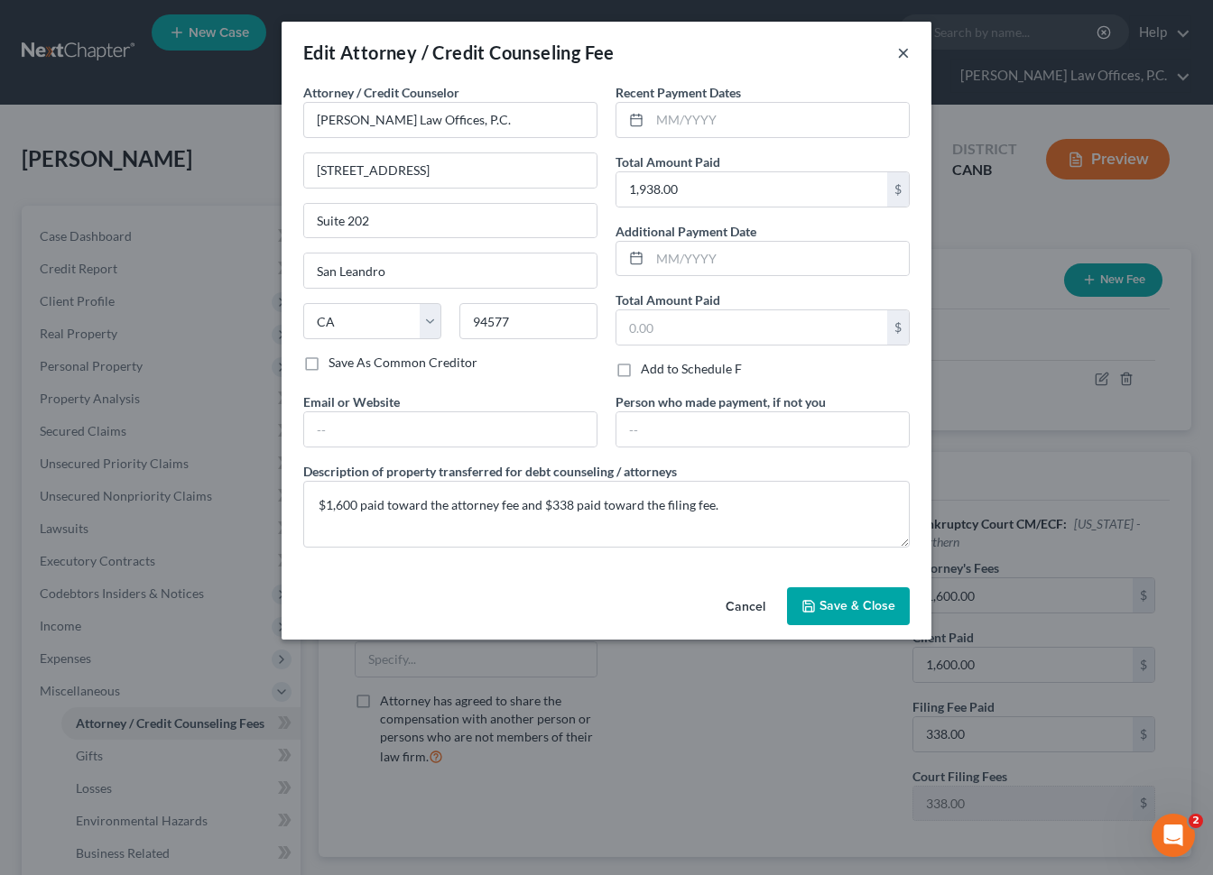
click at [901, 52] on button "×" at bounding box center [903, 53] width 13 height 22
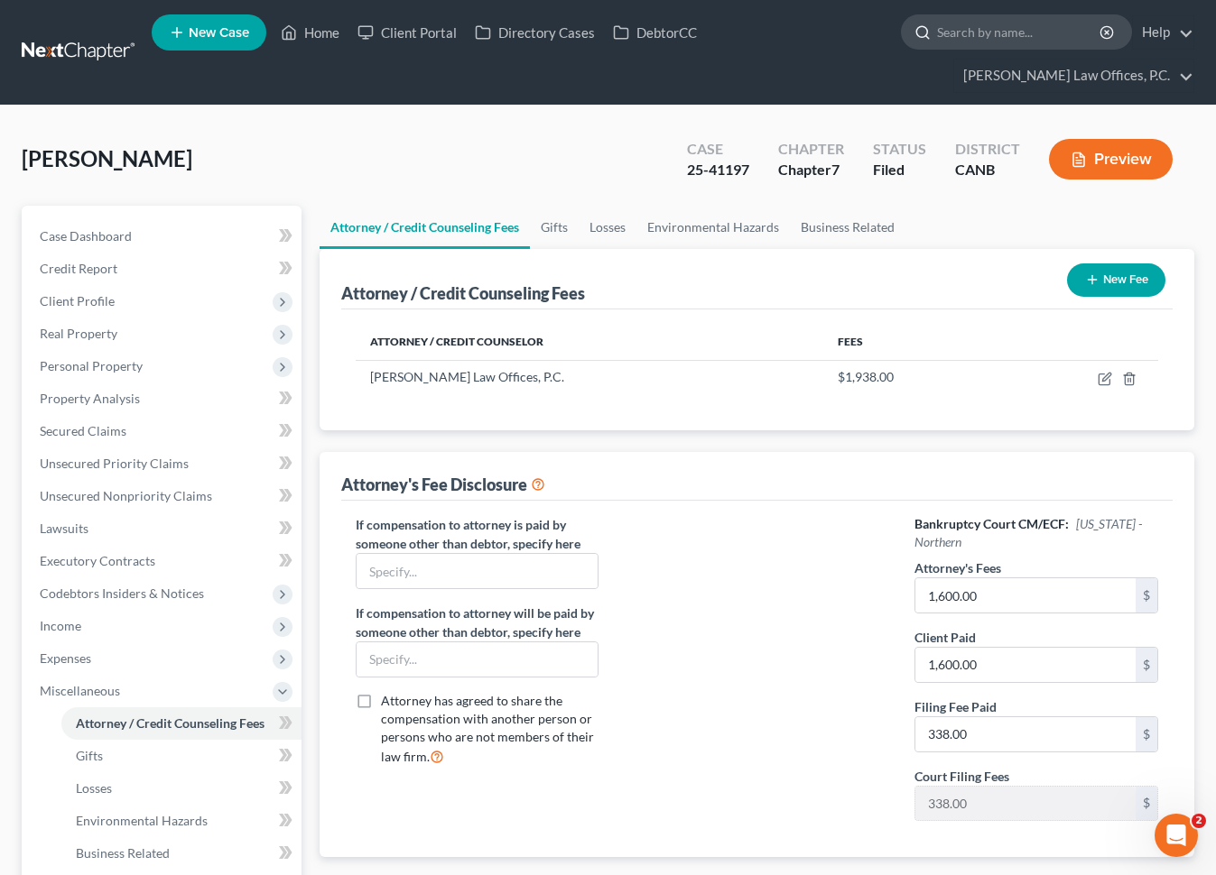
click at [937, 36] on input "search" at bounding box center [1019, 31] width 165 height 33
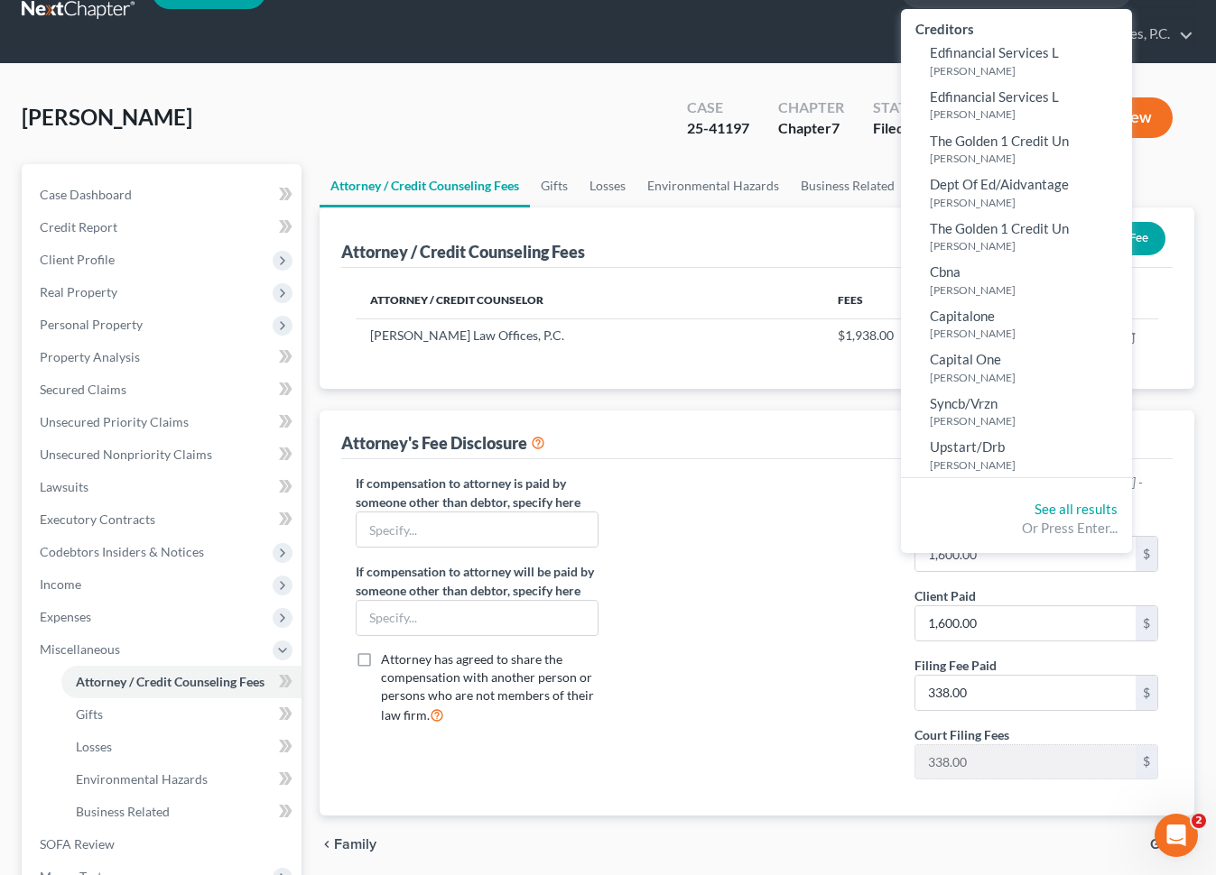
scroll to position [41, 0]
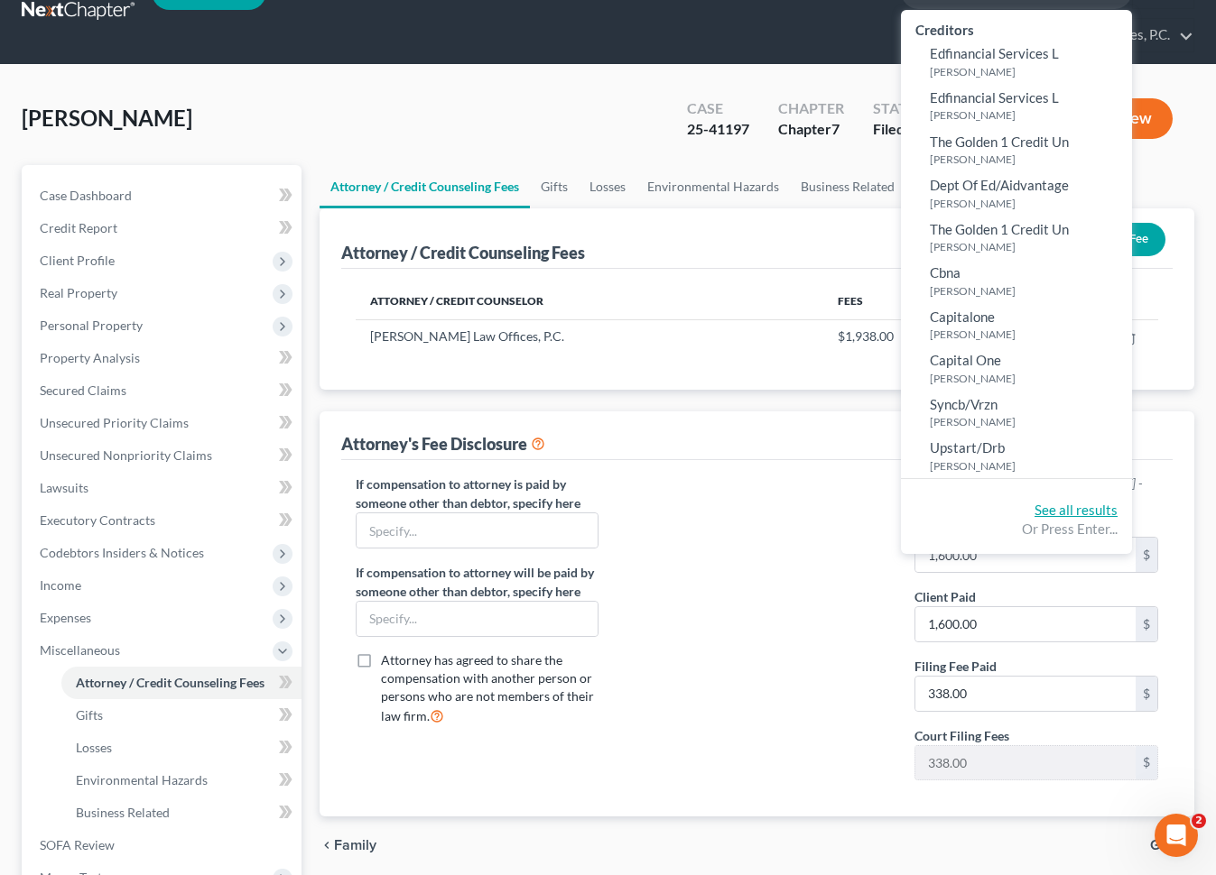
type input "[PERSON_NAME]"
click at [1034, 515] on link "See all results" at bounding box center [1075, 510] width 83 height 16
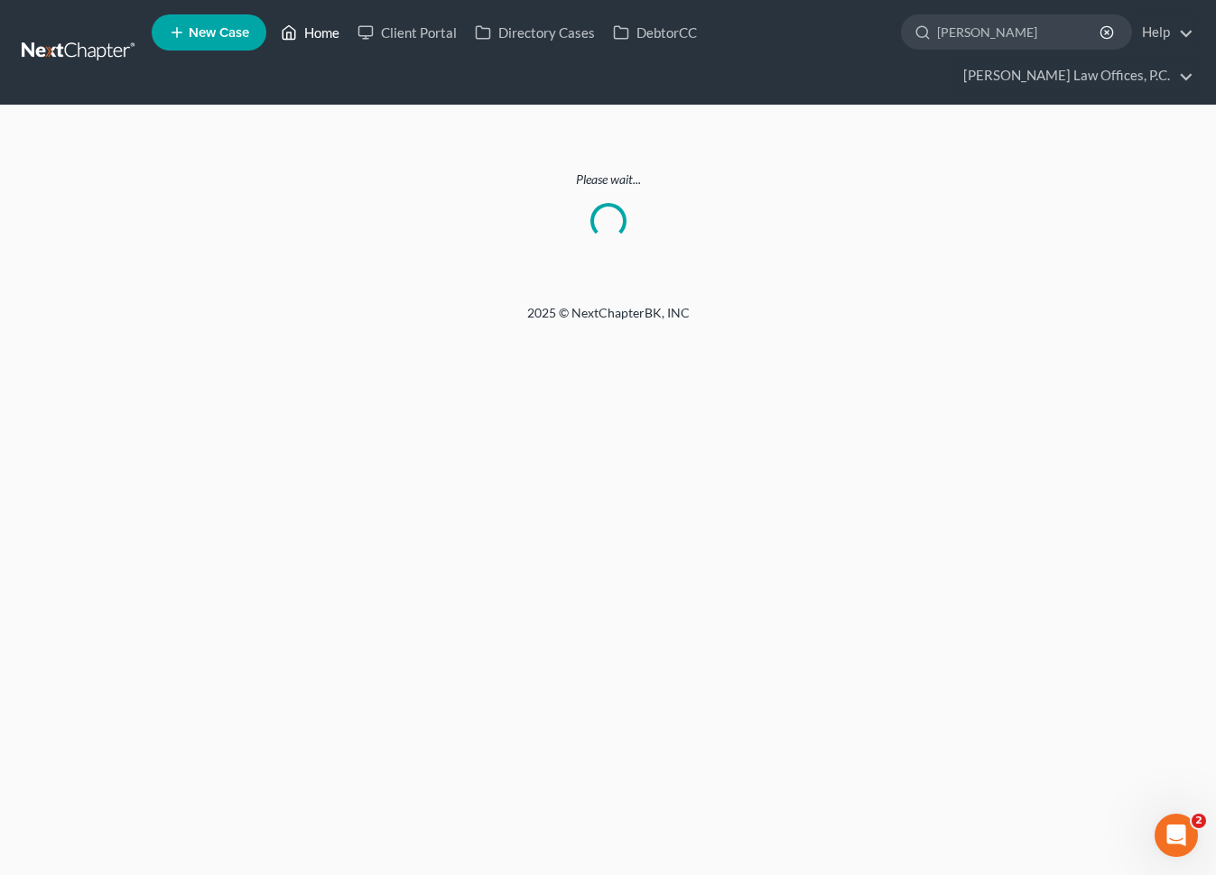
click at [323, 35] on link "Home" at bounding box center [310, 32] width 77 height 32
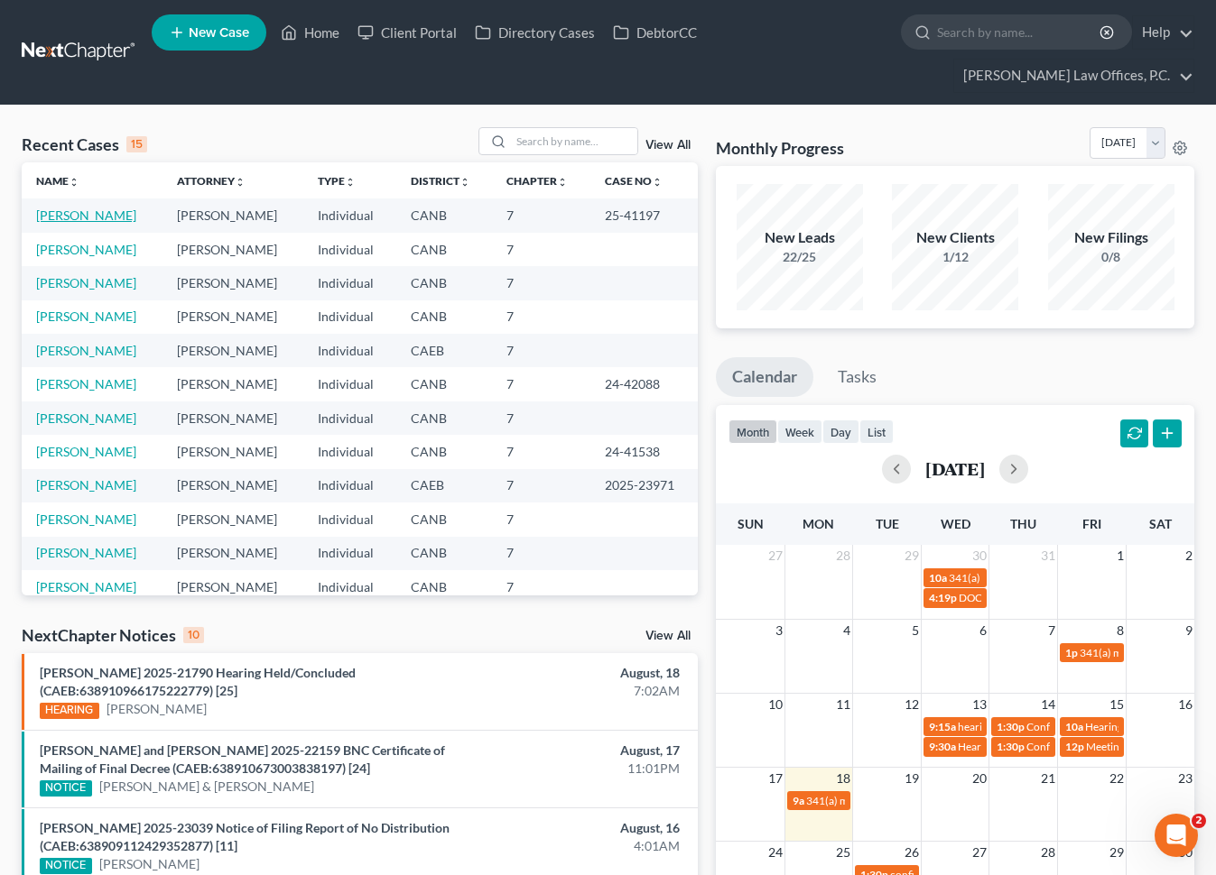
click at [101, 208] on link "[PERSON_NAME]" at bounding box center [86, 215] width 100 height 15
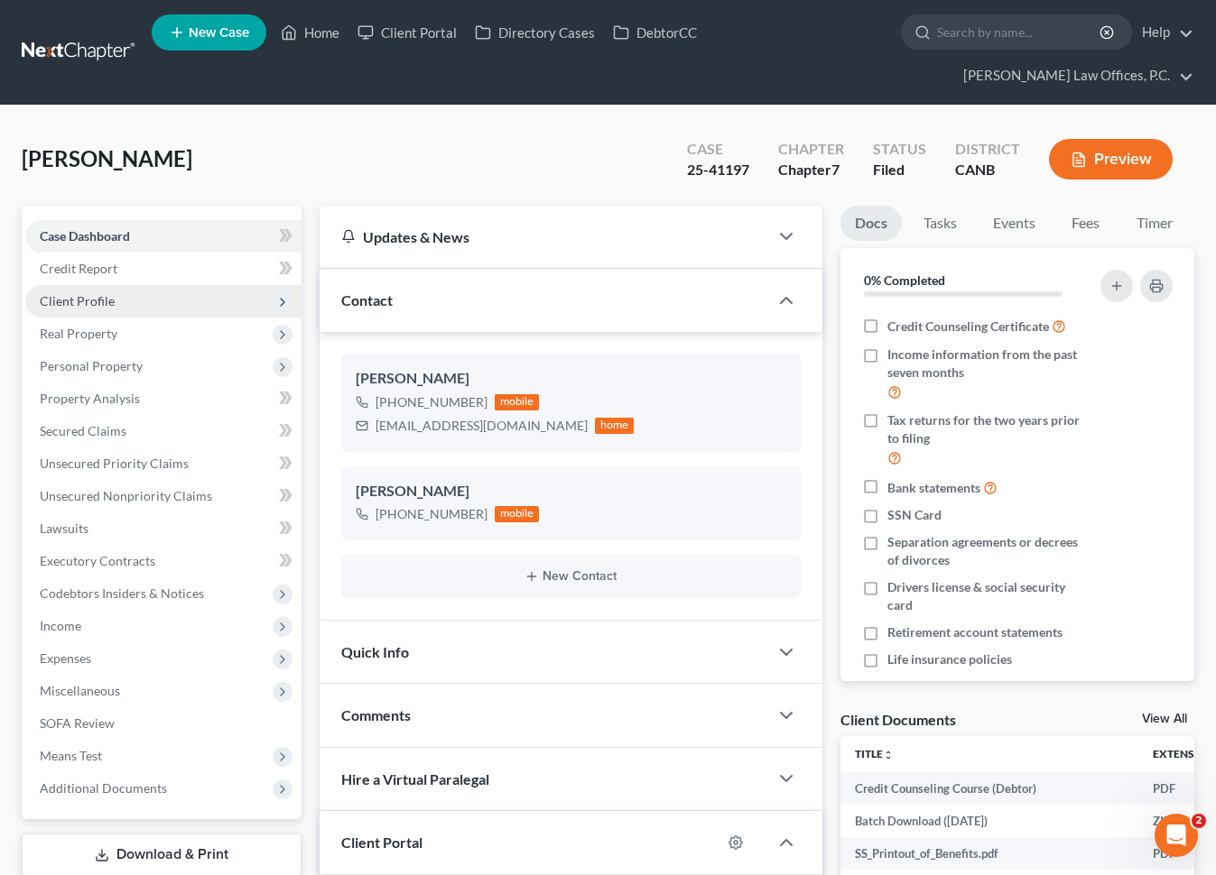
click at [149, 285] on span "Client Profile" at bounding box center [163, 301] width 276 height 32
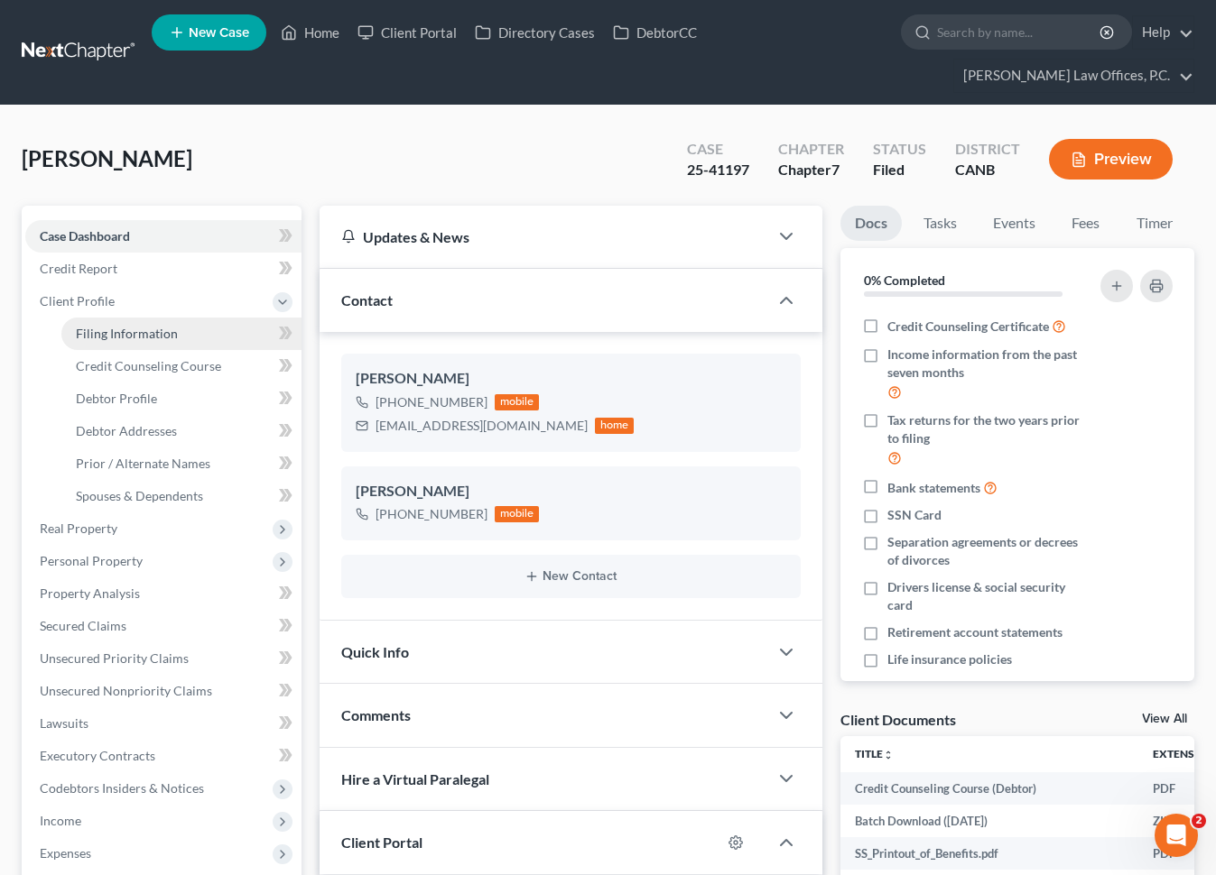
click at [141, 318] on link "Filing Information" at bounding box center [181, 334] width 240 height 32
select select "1"
select select "0"
select select "9"
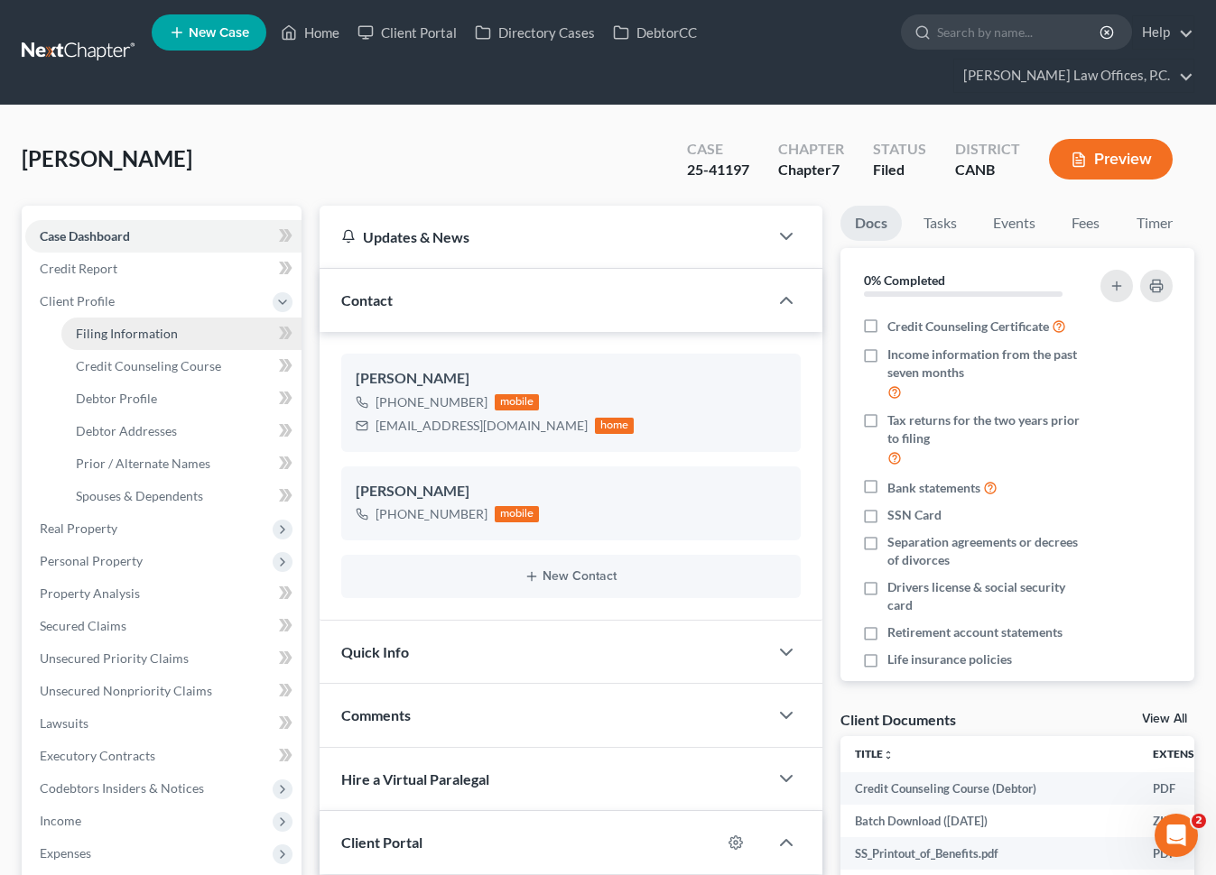
select select "0"
select select "4"
select select "0"
